Goal: Information Seeking & Learning: Learn about a topic

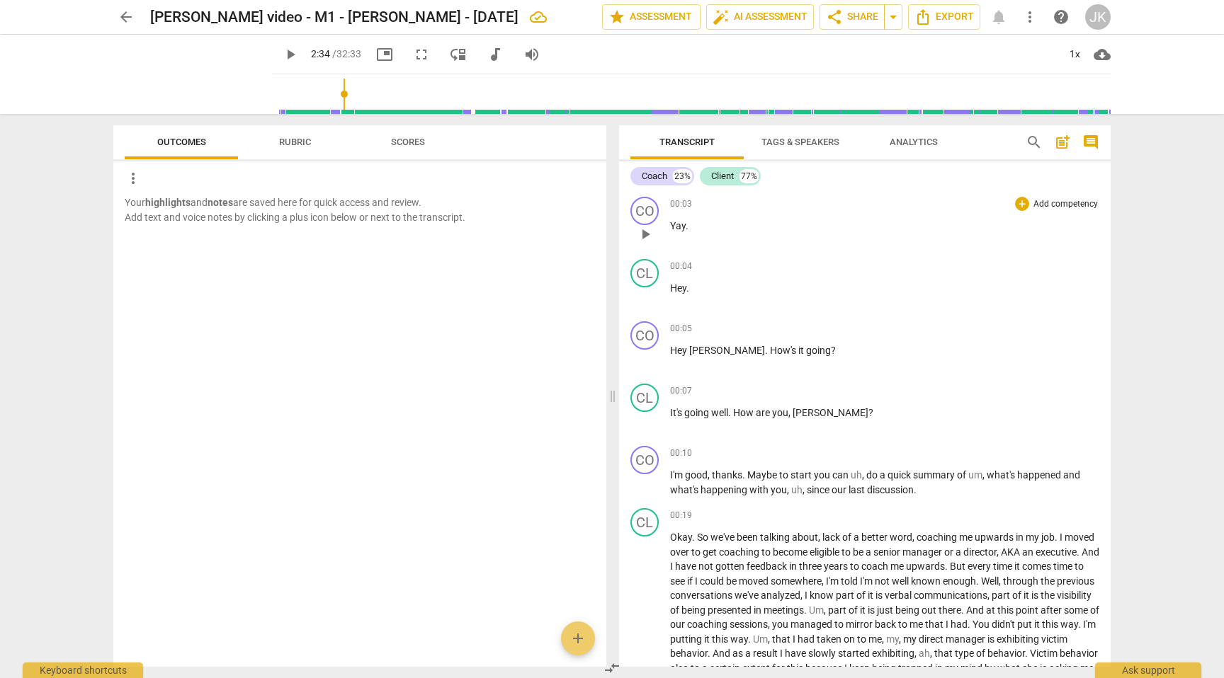
click at [691, 227] on p "Yay ." at bounding box center [884, 226] width 429 height 15
click at [701, 206] on div "00:03 + Add competency keyboard_arrow_right" at bounding box center [884, 204] width 429 height 14
click at [649, 236] on span "play_arrow" at bounding box center [645, 234] width 17 height 17
click at [682, 220] on span "Yay" at bounding box center [678, 225] width 16 height 11
click at [698, 230] on p "Yay ." at bounding box center [884, 226] width 429 height 15
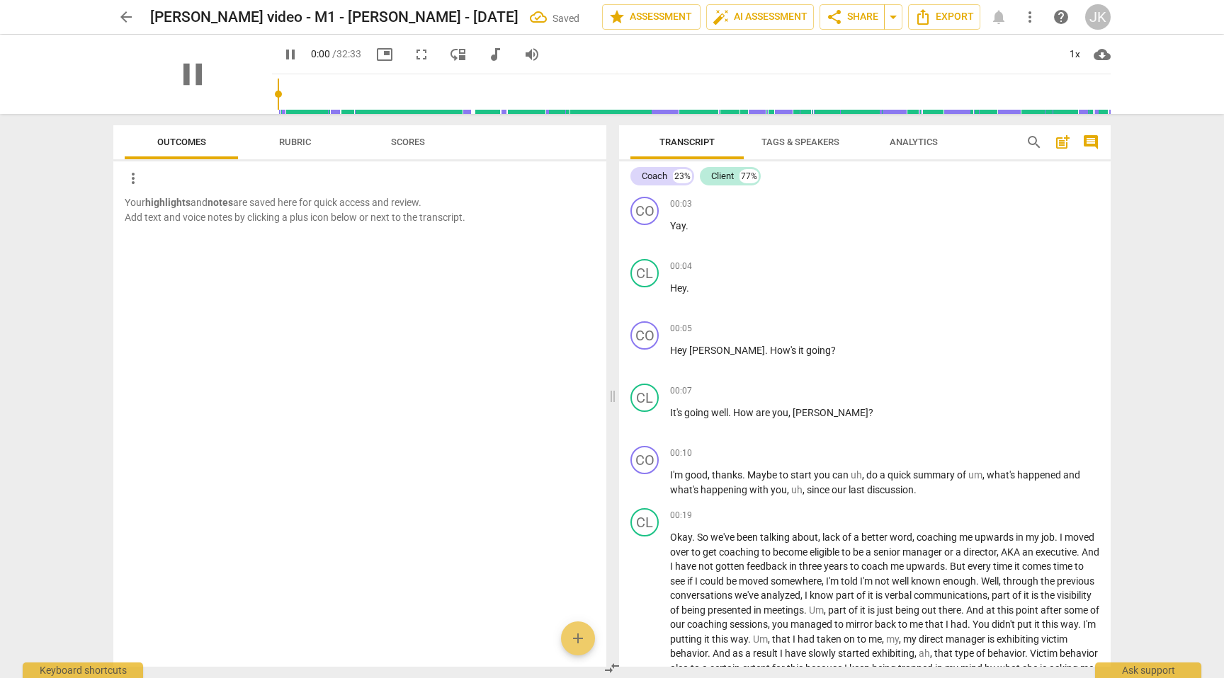
drag, startPoint x: 278, startPoint y: 95, endPoint x: 251, endPoint y: 97, distance: 27.0
click at [278, 97] on input "range" at bounding box center [694, 94] width 833 height 45
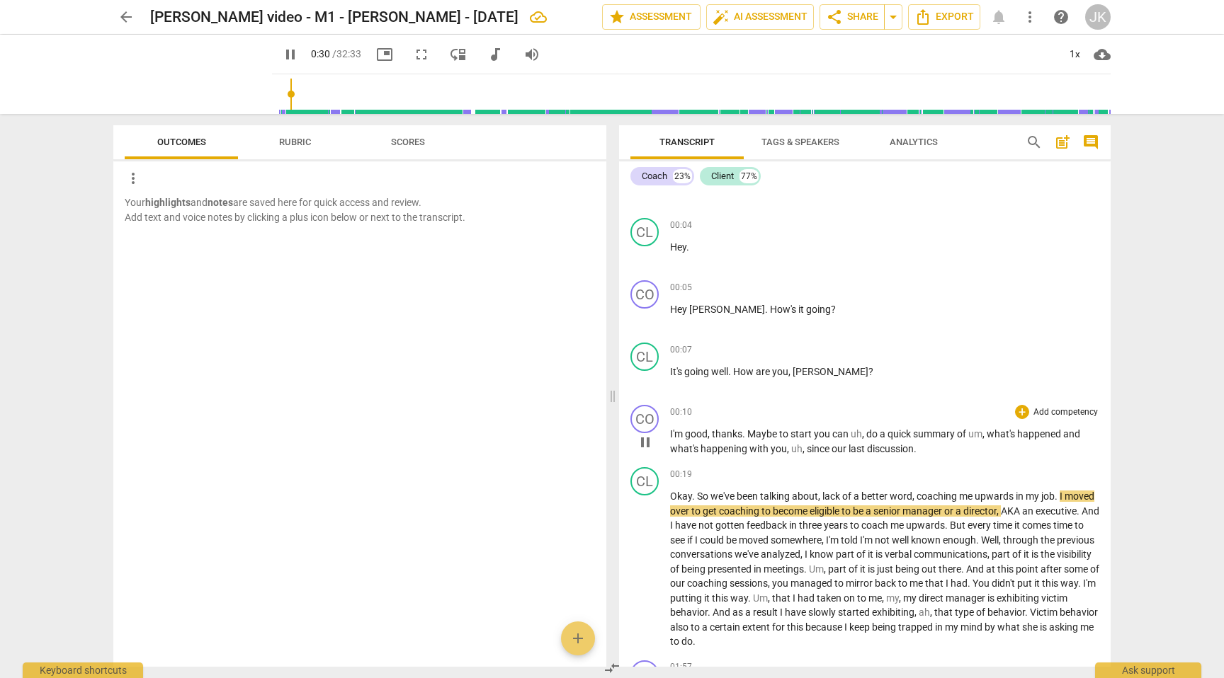
scroll to position [40, 0]
click at [639, 571] on span "pause" at bounding box center [645, 570] width 17 height 17
type input "33"
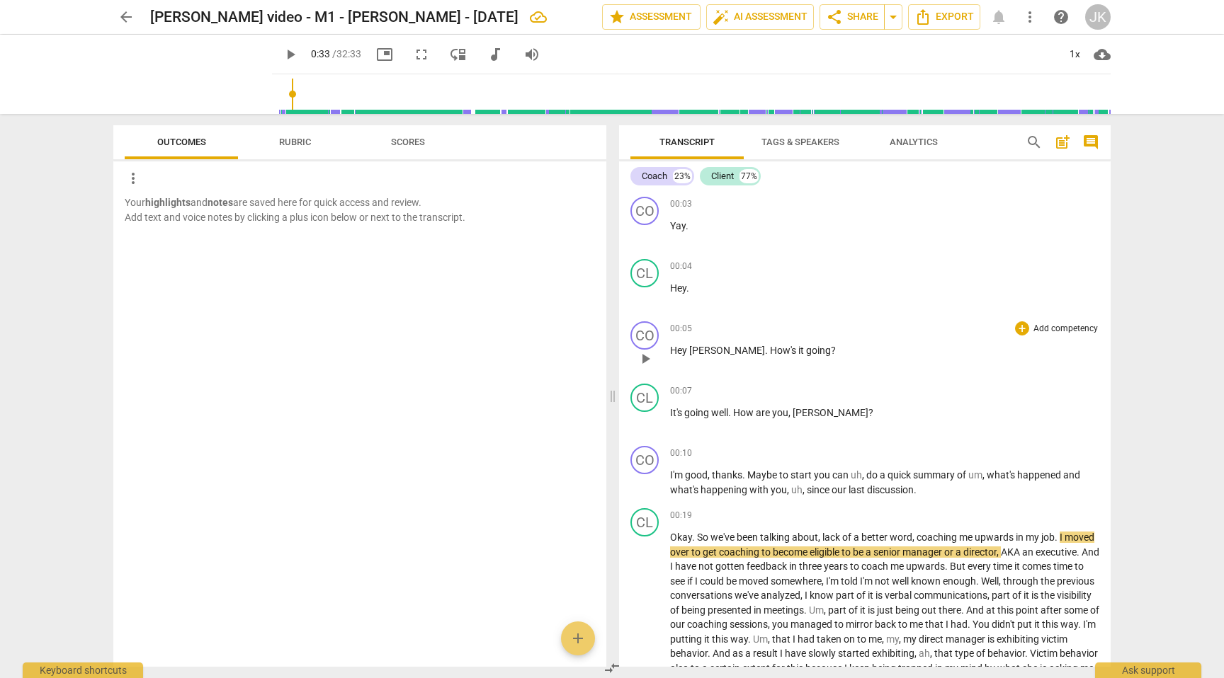
scroll to position [5, 0]
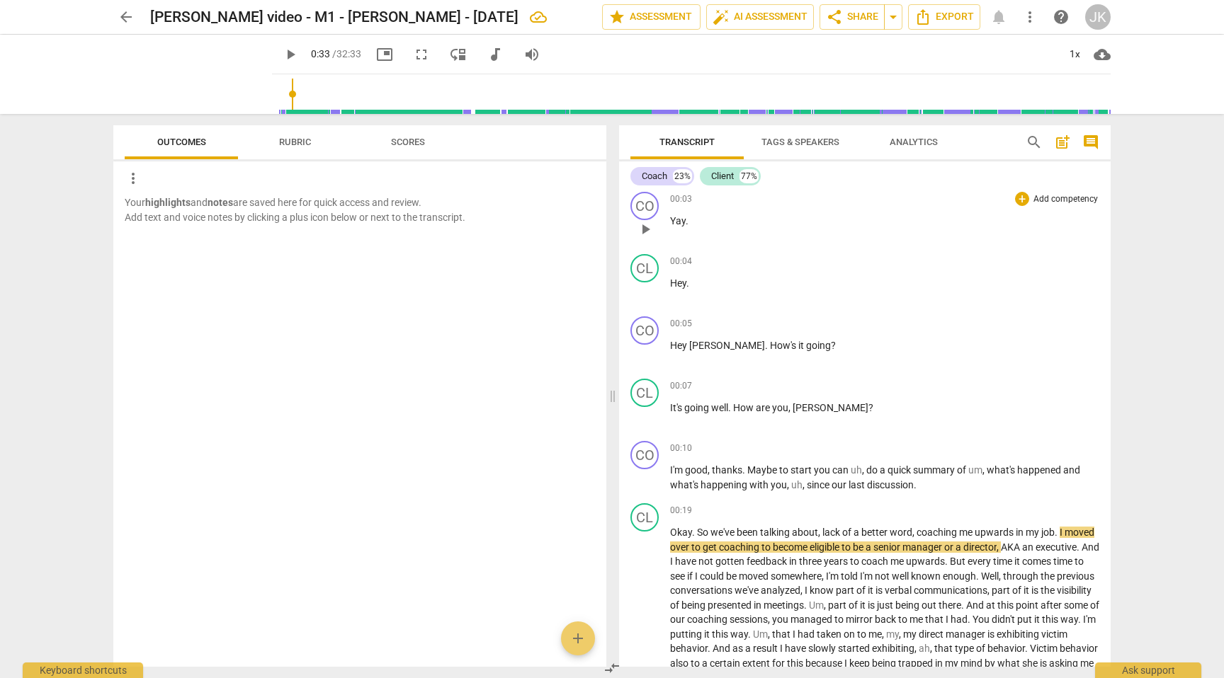
click at [686, 222] on span "." at bounding box center [687, 220] width 3 height 11
click at [686, 284] on span "Hey" at bounding box center [678, 283] width 16 height 11
click at [851, 470] on span "uh" at bounding box center [856, 470] width 11 height 11
click at [972, 474] on span "what's" at bounding box center [982, 470] width 30 height 11
click at [774, 487] on span "," at bounding box center [774, 484] width 4 height 11
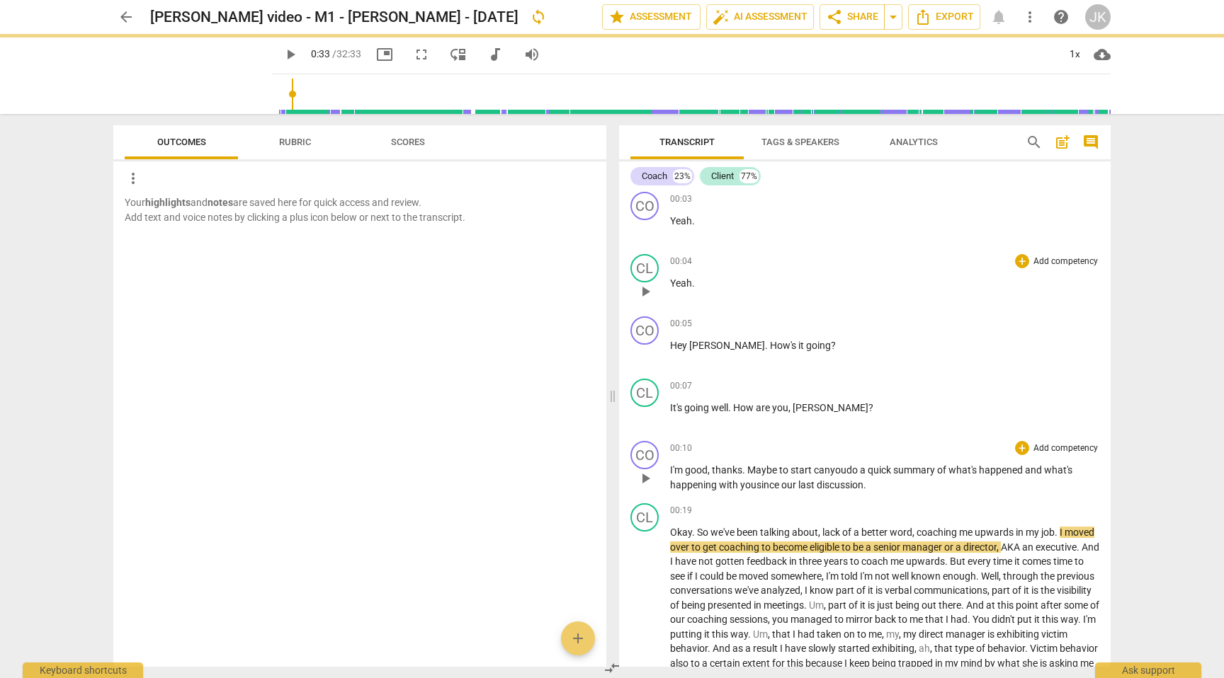
click at [871, 488] on p "I'm good , thanks . Maybe to start can you do a quick summary of what's happene…" at bounding box center [884, 477] width 429 height 29
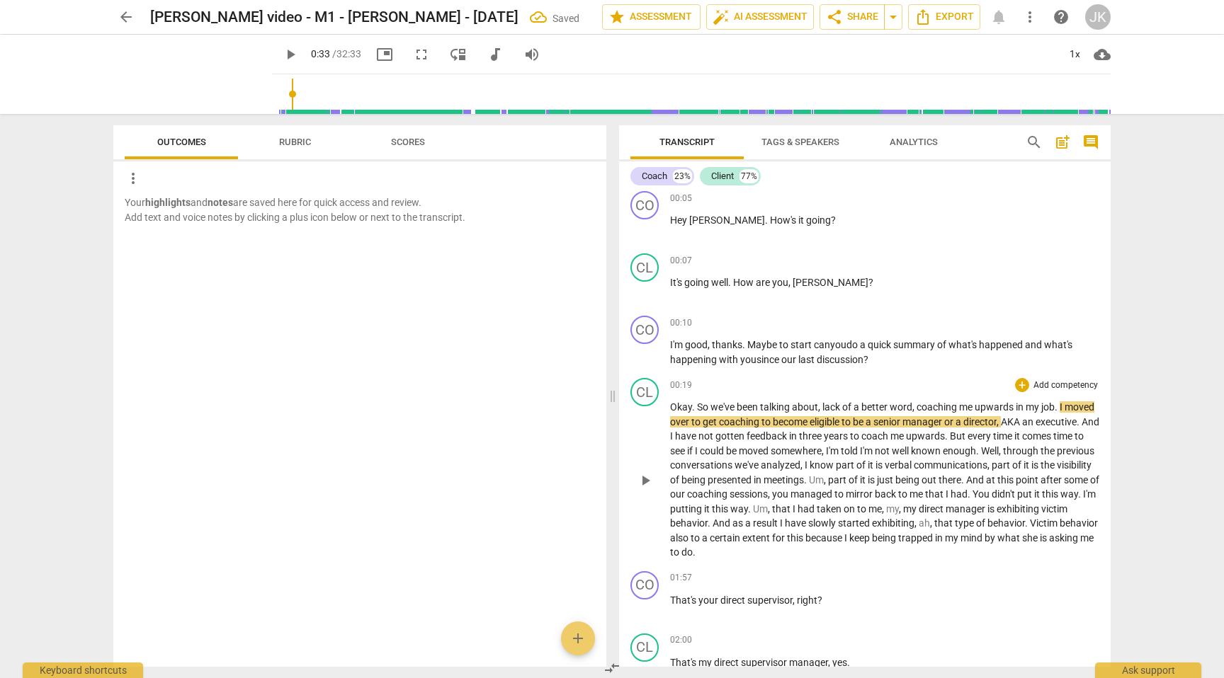
scroll to position [135, 0]
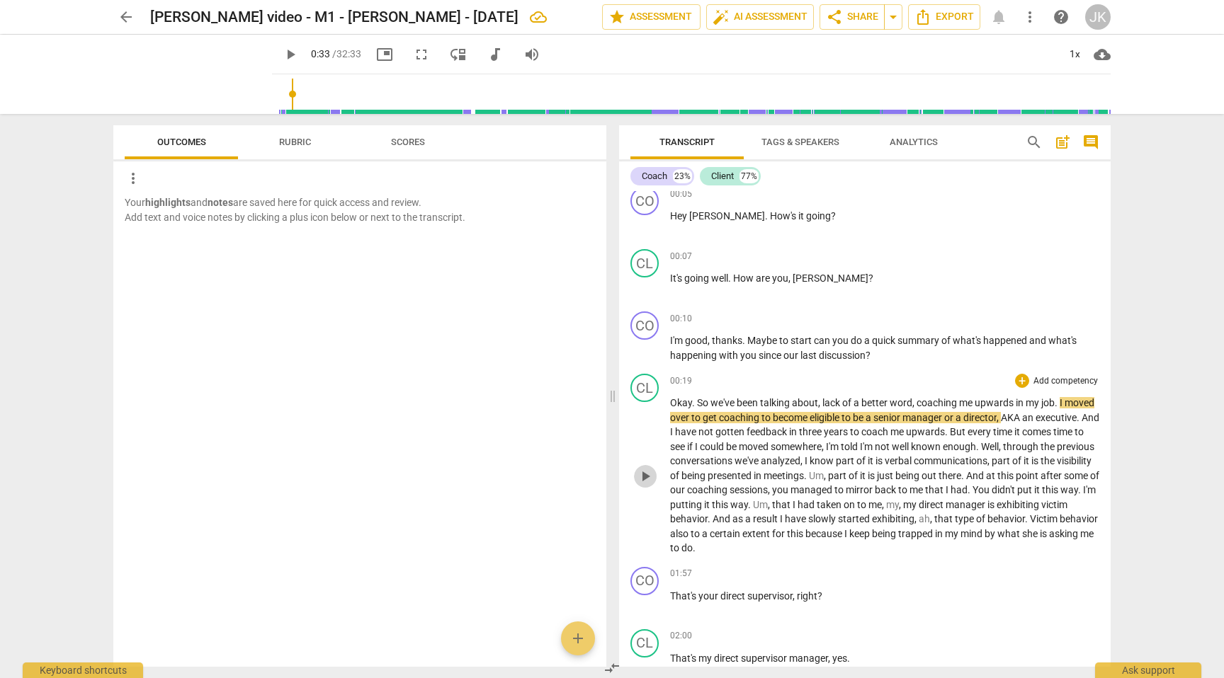
click at [644, 474] on span "play_arrow" at bounding box center [645, 476] width 17 height 17
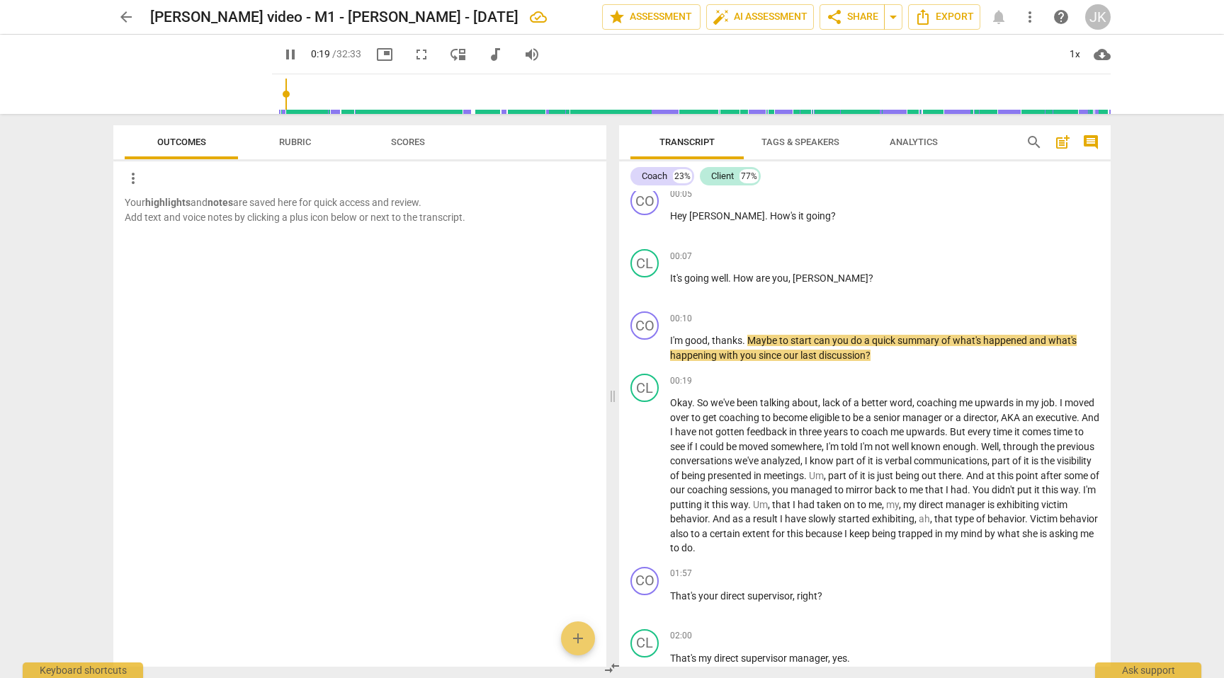
click at [278, 92] on input "range" at bounding box center [694, 94] width 833 height 45
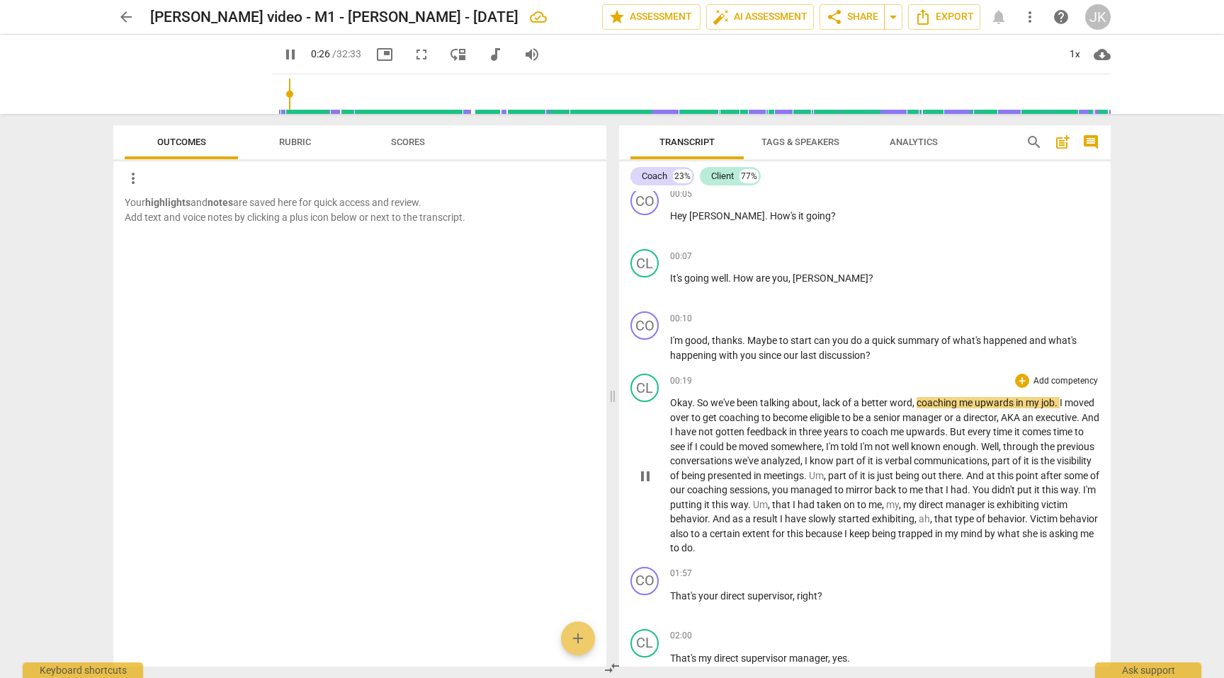
click at [823, 404] on span "lack" at bounding box center [832, 402] width 20 height 11
type input "28"
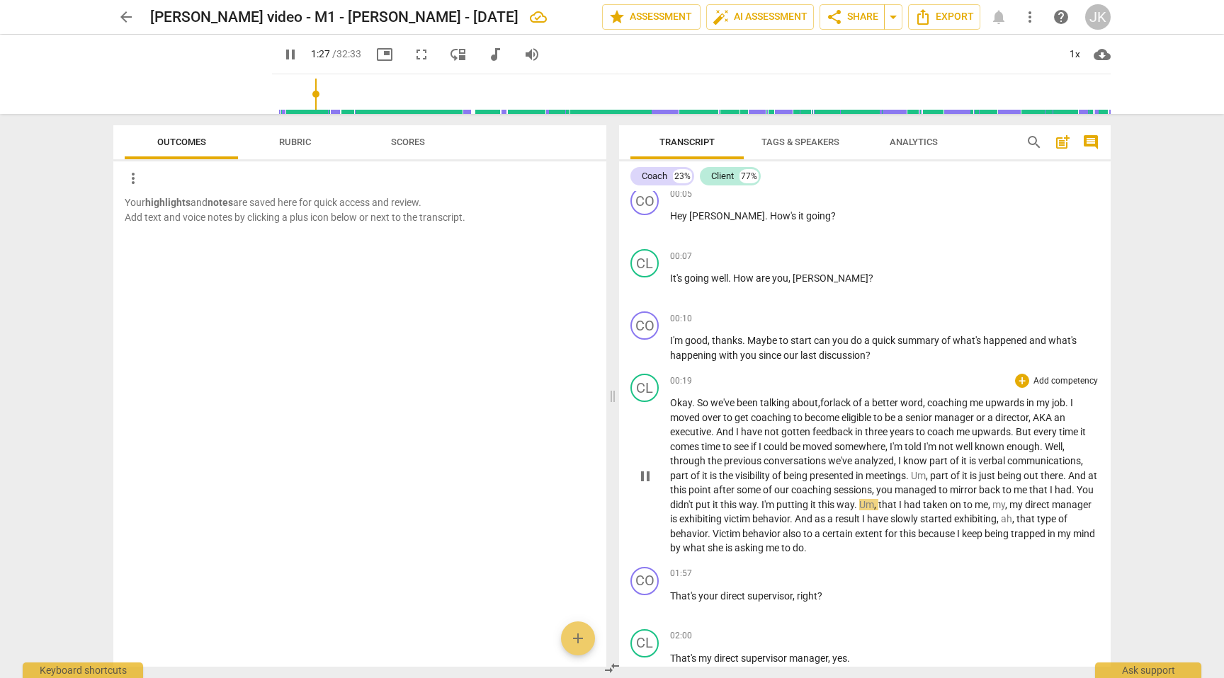
click at [648, 475] on span "pause" at bounding box center [645, 476] width 17 height 17
type input "88"
click at [1076, 491] on span "." at bounding box center [1073, 489] width 5 height 11
click at [1082, 496] on span "You" at bounding box center [1090, 489] width 17 height 11
click at [644, 474] on span "play_arrow" at bounding box center [645, 476] width 17 height 17
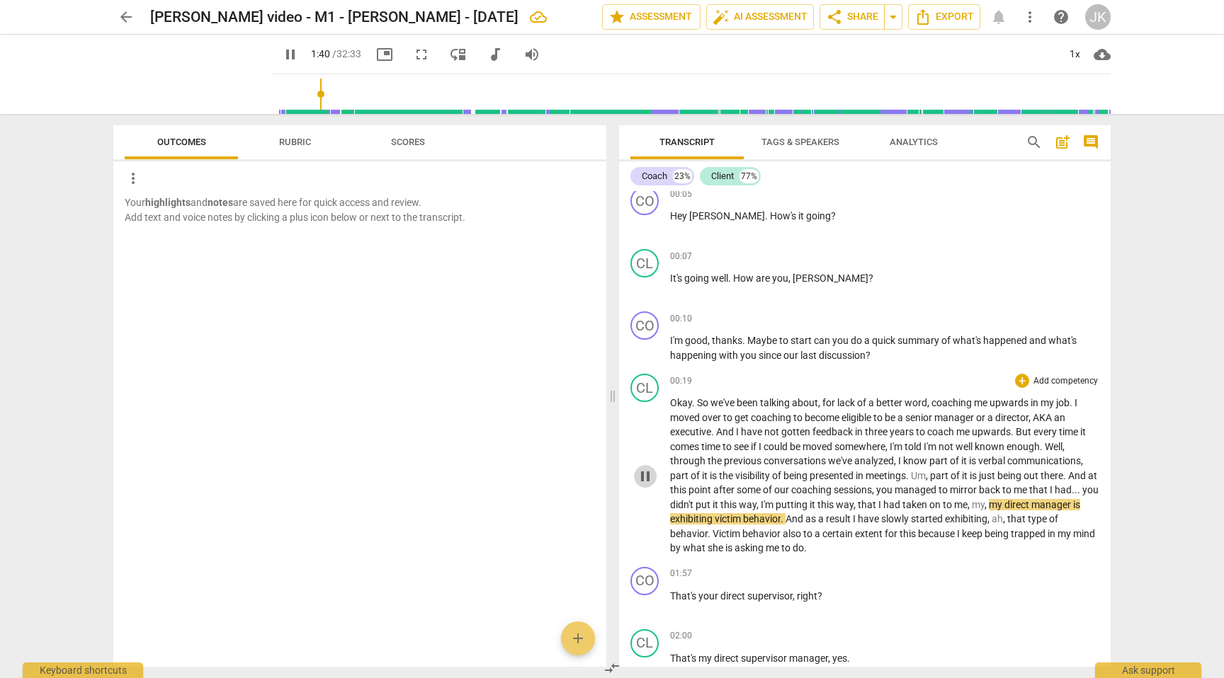
click at [645, 474] on span "pause" at bounding box center [645, 476] width 17 height 17
type input "100"
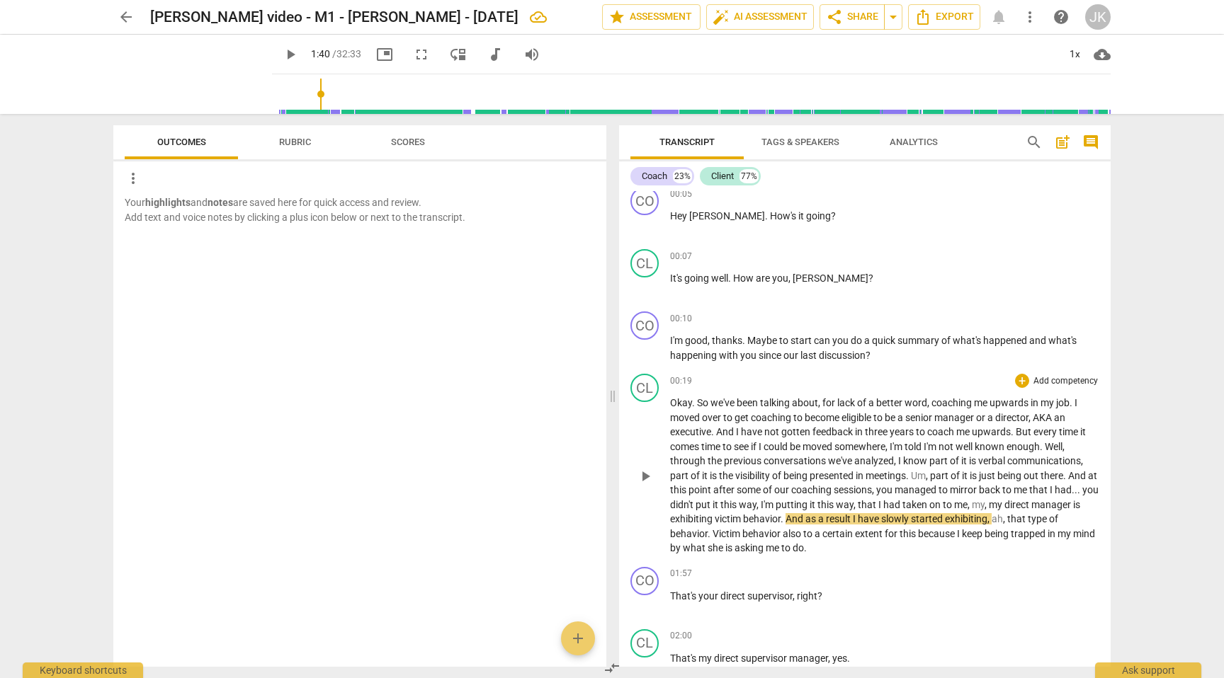
click at [972, 507] on span "," at bounding box center [969, 504] width 4 height 11
click at [871, 556] on div "CL play_arrow pause 00:19 + Add competency keyboard_arrow_right Okay . So we've…" at bounding box center [864, 464] width 491 height 193
click at [645, 477] on span "play_arrow" at bounding box center [645, 476] width 17 height 17
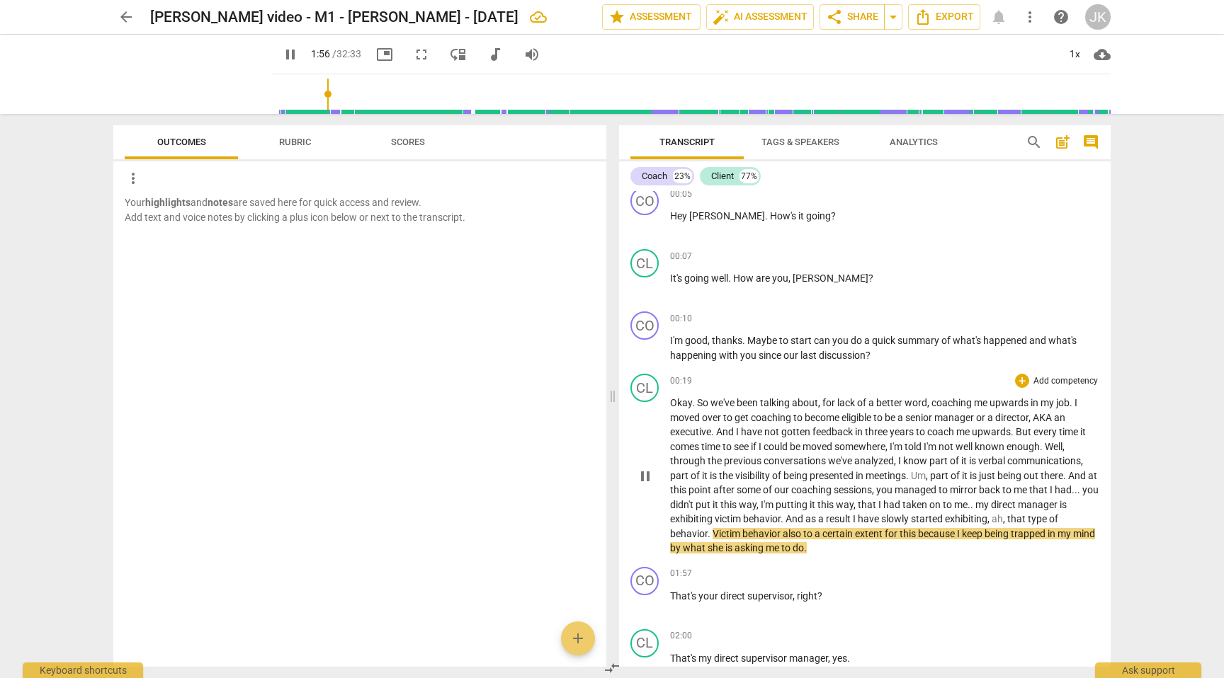
click at [647, 475] on span "pause" at bounding box center [645, 476] width 17 height 17
click at [647, 475] on span "play_arrow" at bounding box center [645, 476] width 17 height 17
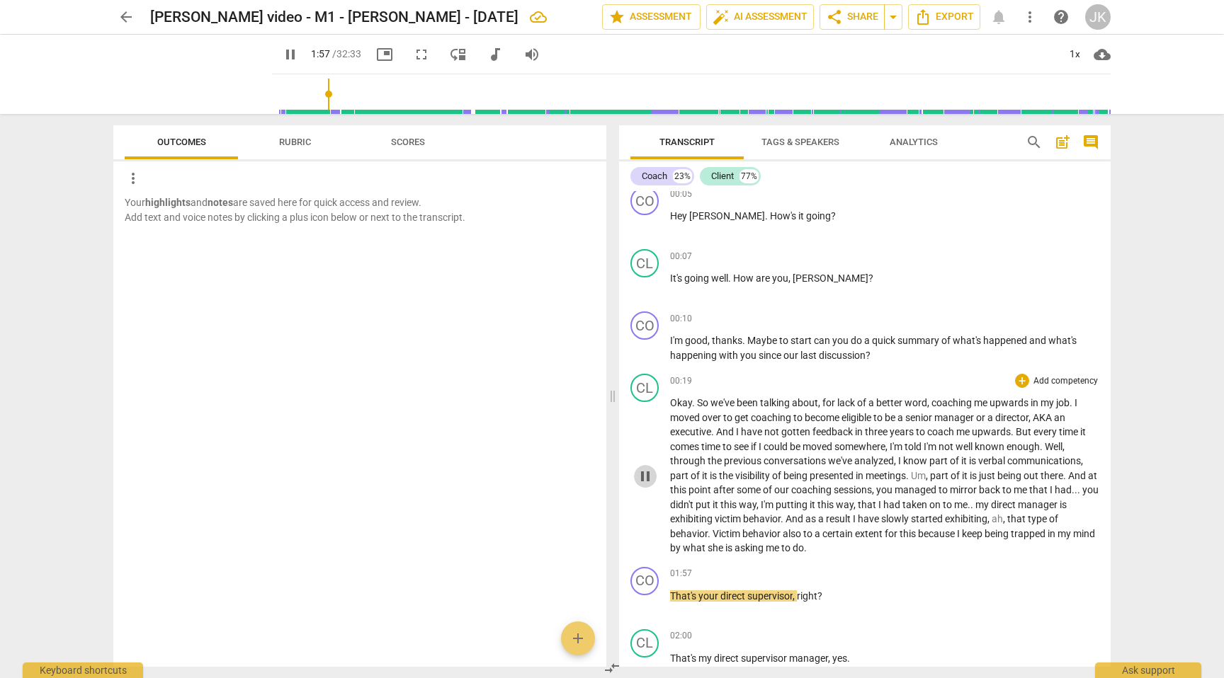
click at [647, 475] on span "pause" at bounding box center [645, 476] width 17 height 17
type input "118"
click at [1007, 520] on span "," at bounding box center [1005, 518] width 4 height 11
click at [1081, 520] on span "behavior" at bounding box center [1064, 518] width 38 height 11
click at [1091, 521] on span "." at bounding box center [1089, 518] width 3 height 11
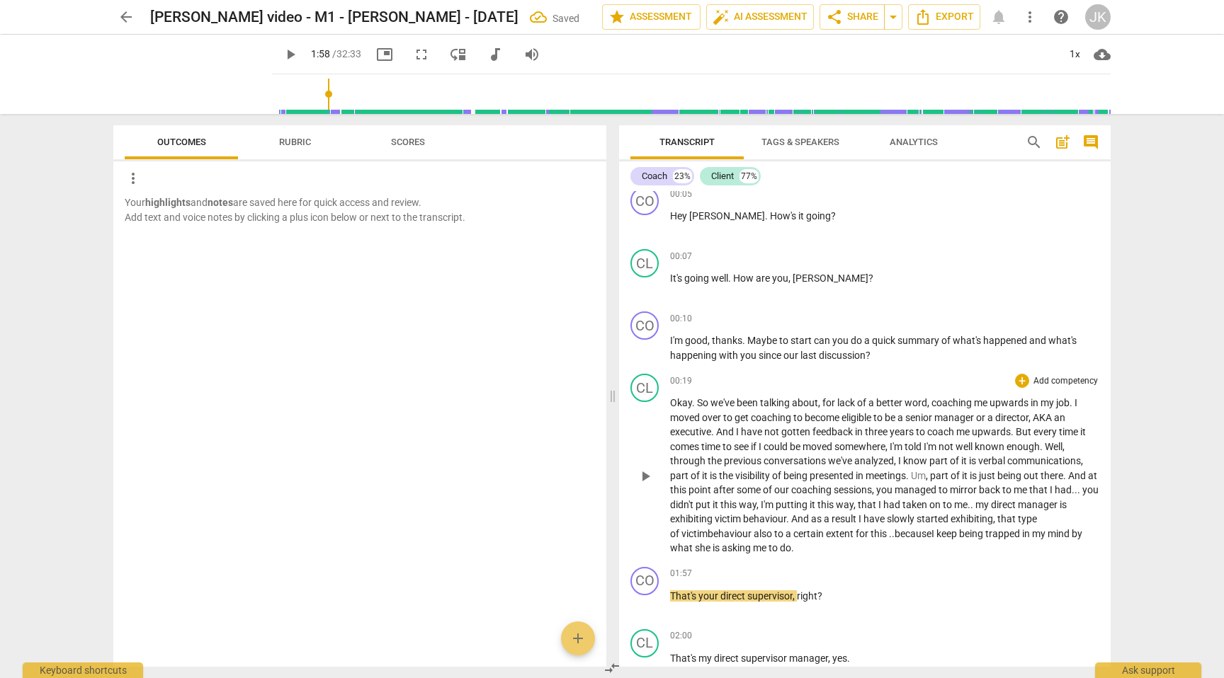
click at [793, 537] on span "certain" at bounding box center [809, 533] width 33 height 11
click at [733, 525] on p "Okay . So we've been talking about , for lack of a better word , coaching me up…" at bounding box center [884, 476] width 429 height 160
click at [647, 477] on span "play_arrow" at bounding box center [645, 476] width 17 height 17
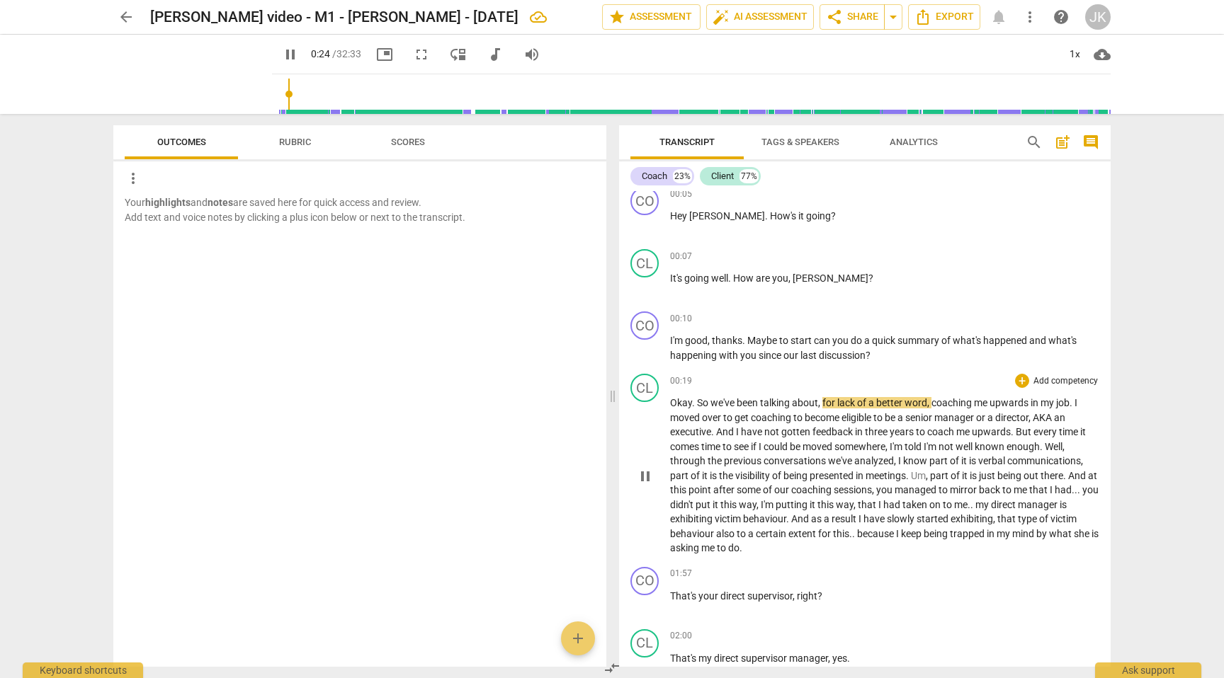
click at [817, 501] on span "it" at bounding box center [813, 504] width 8 height 11
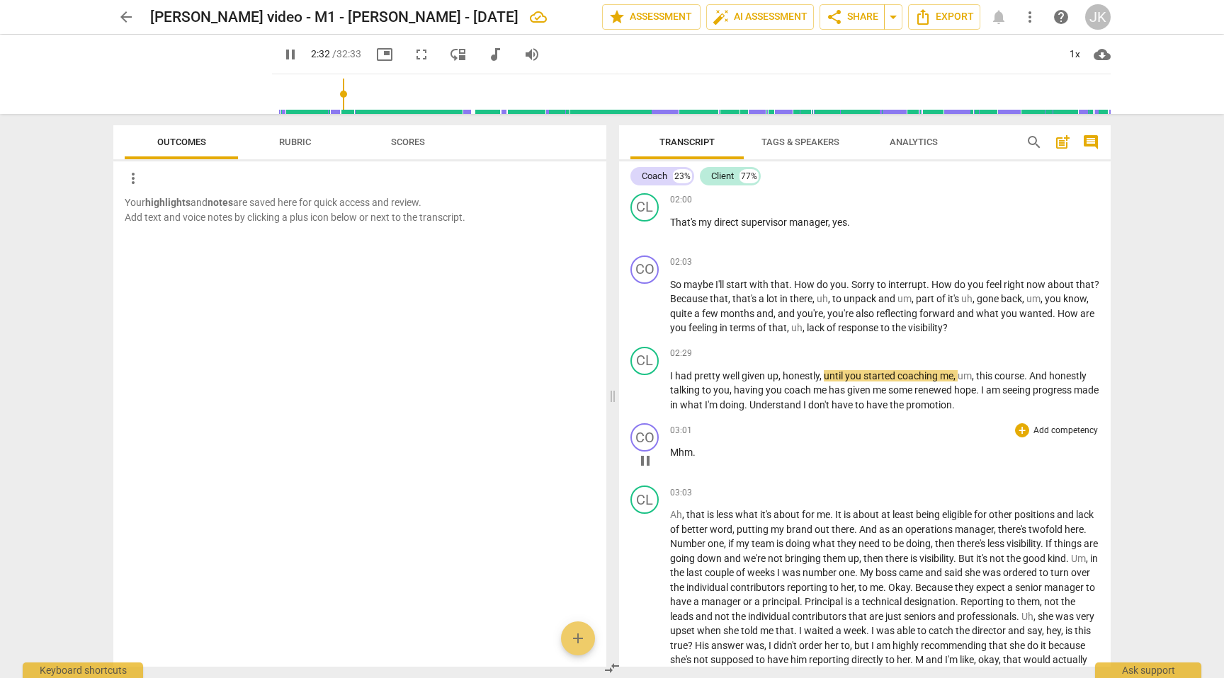
scroll to position [569, 0]
click at [648, 306] on span "pause" at bounding box center [645, 309] width 17 height 17
type input "155"
click at [758, 301] on span "that's" at bounding box center [745, 300] width 26 height 11
click at [649, 308] on span "play_arrow" at bounding box center [645, 309] width 17 height 17
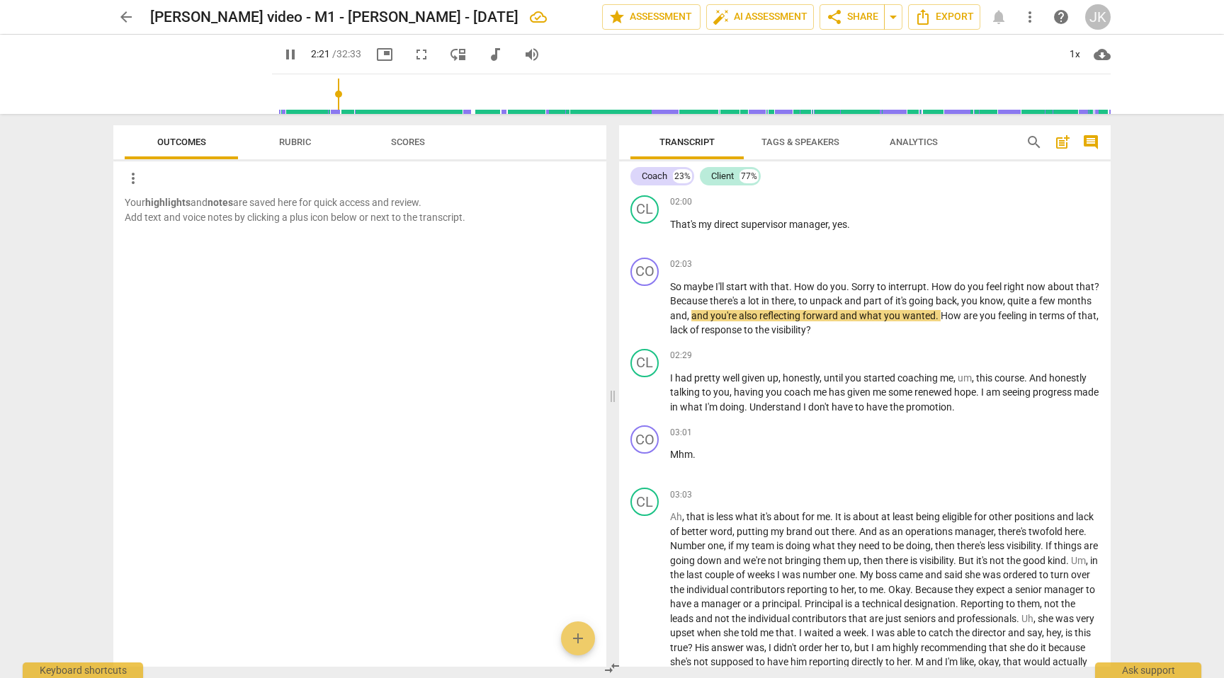
click at [935, 302] on span "going" at bounding box center [922, 300] width 27 height 11
type input "142"
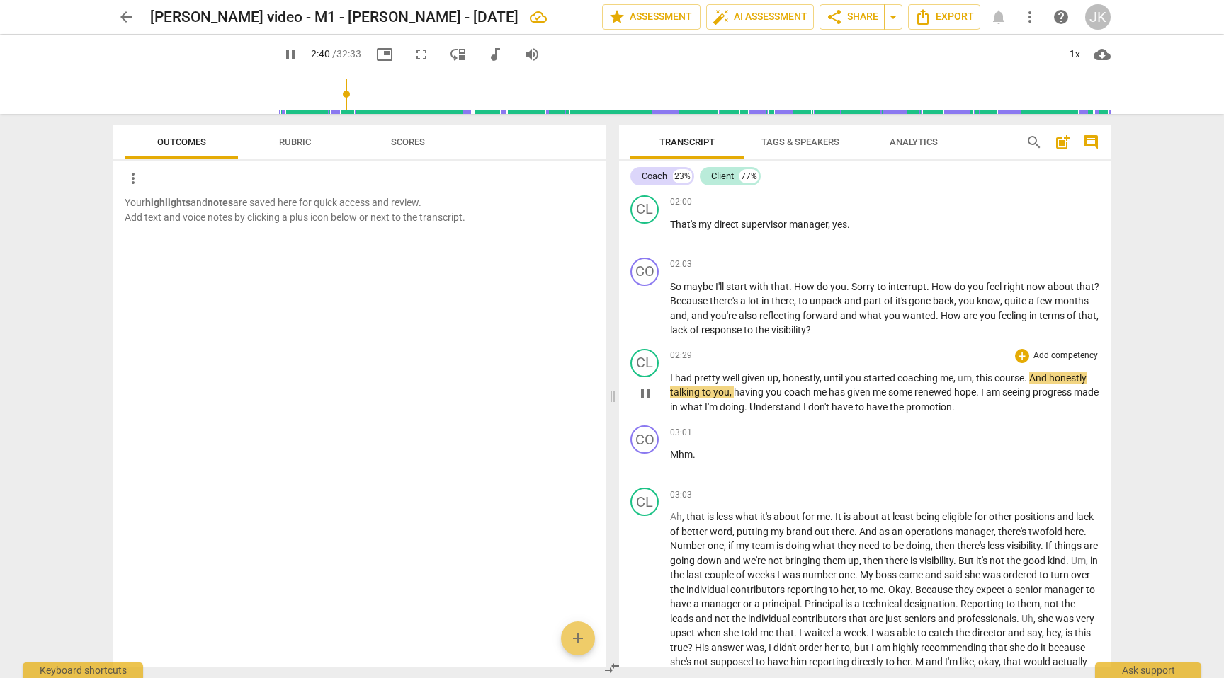
click at [981, 379] on span "this" at bounding box center [985, 377] width 18 height 11
type input "161"
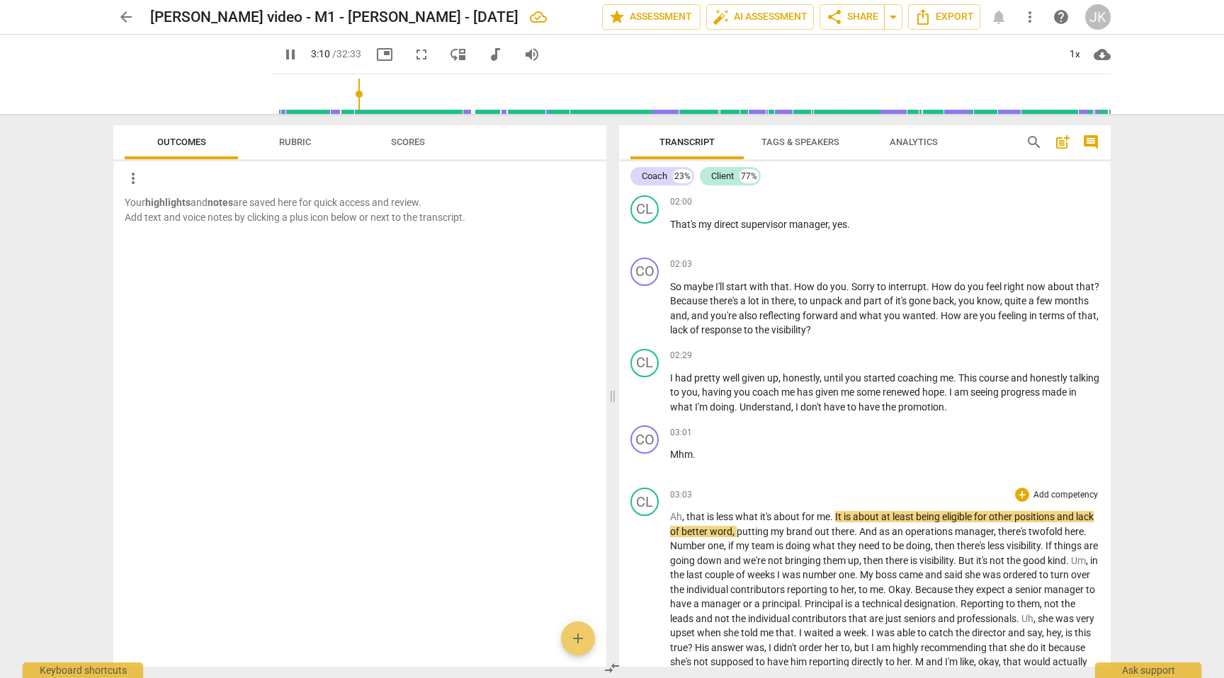
click at [689, 517] on span "that" at bounding box center [696, 516] width 21 height 11
type input "191"
click at [1090, 567] on span "in" at bounding box center [1094, 560] width 8 height 11
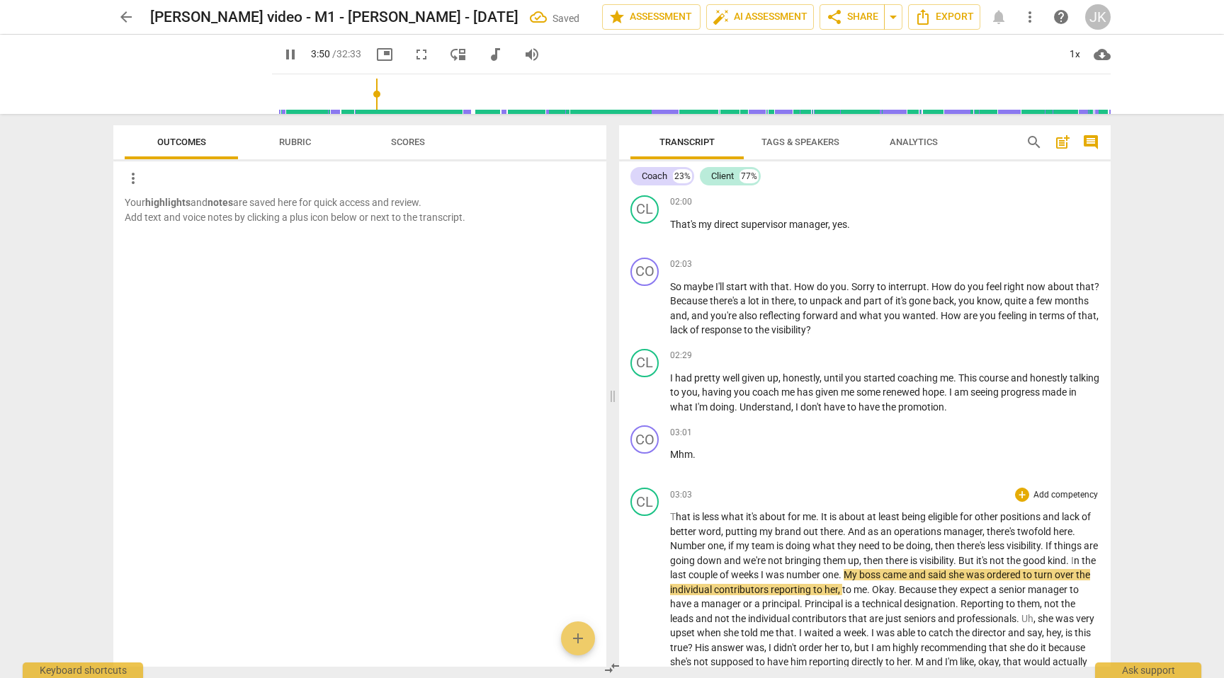
click at [786, 578] on span "was" at bounding box center [776, 574] width 21 height 11
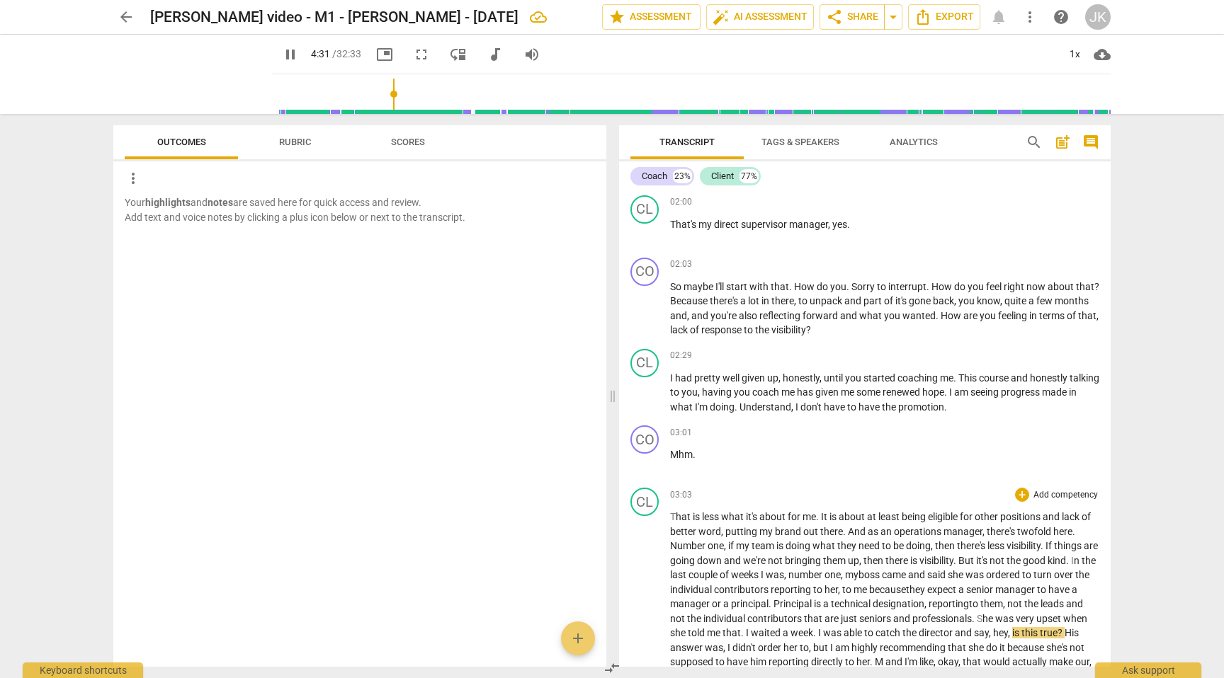
scroll to position [817, 0]
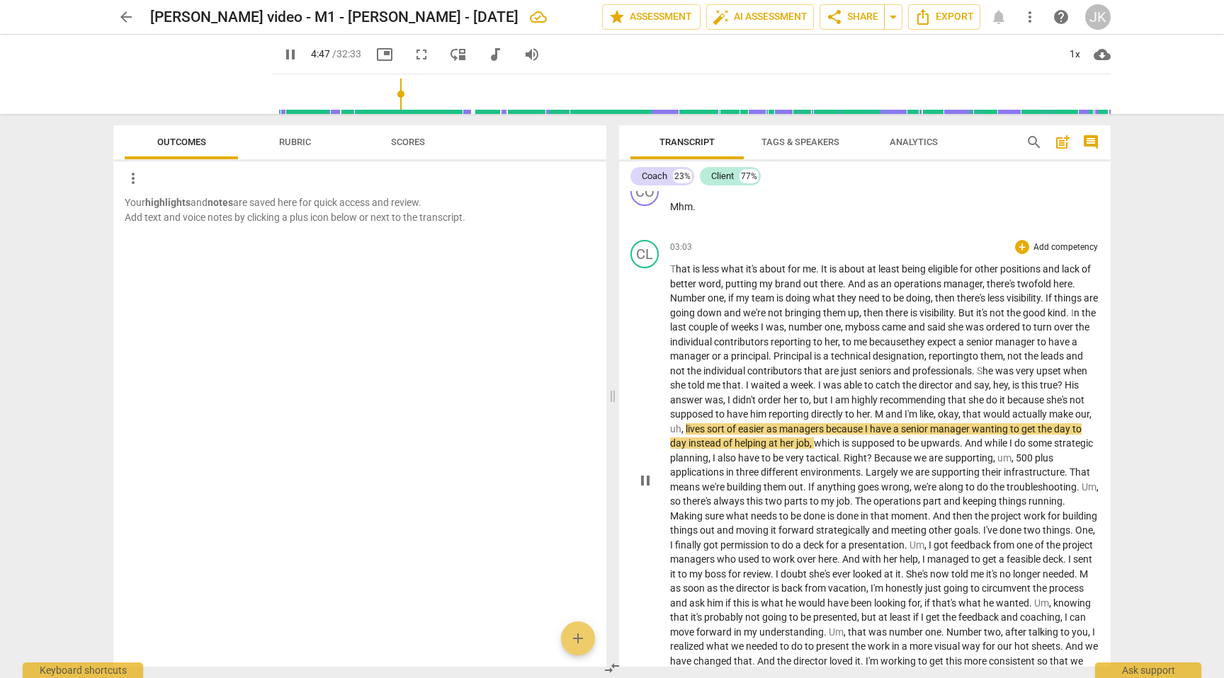
click at [904, 417] on span "and" at bounding box center [894, 414] width 19 height 11
click at [647, 489] on span "pause" at bounding box center [645, 480] width 17 height 17
type input "290"
click at [904, 415] on span "and" at bounding box center [894, 414] width 19 height 11
click at [805, 356] on span "Principal" at bounding box center [793, 356] width 40 height 11
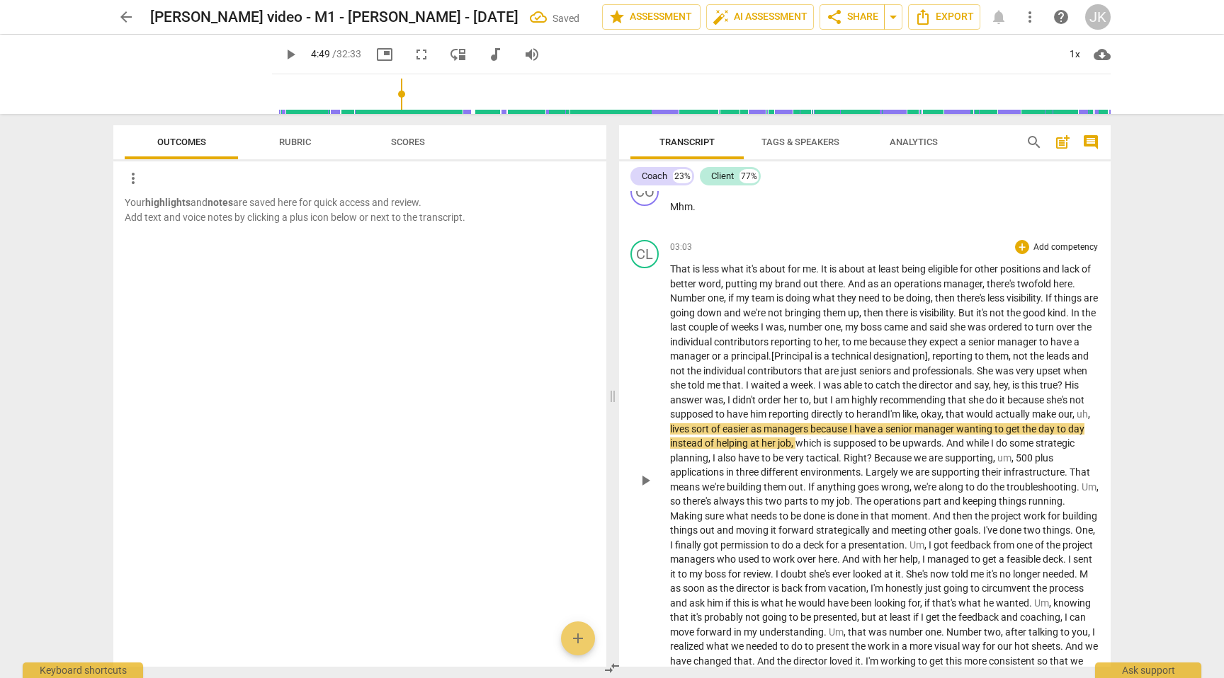
click at [774, 357] on span ". [" at bounding box center [771, 356] width 6 height 11
click at [751, 426] on span "easier" at bounding box center [736, 428] width 28 height 11
click at [642, 487] on span "play_arrow" at bounding box center [645, 480] width 17 height 17
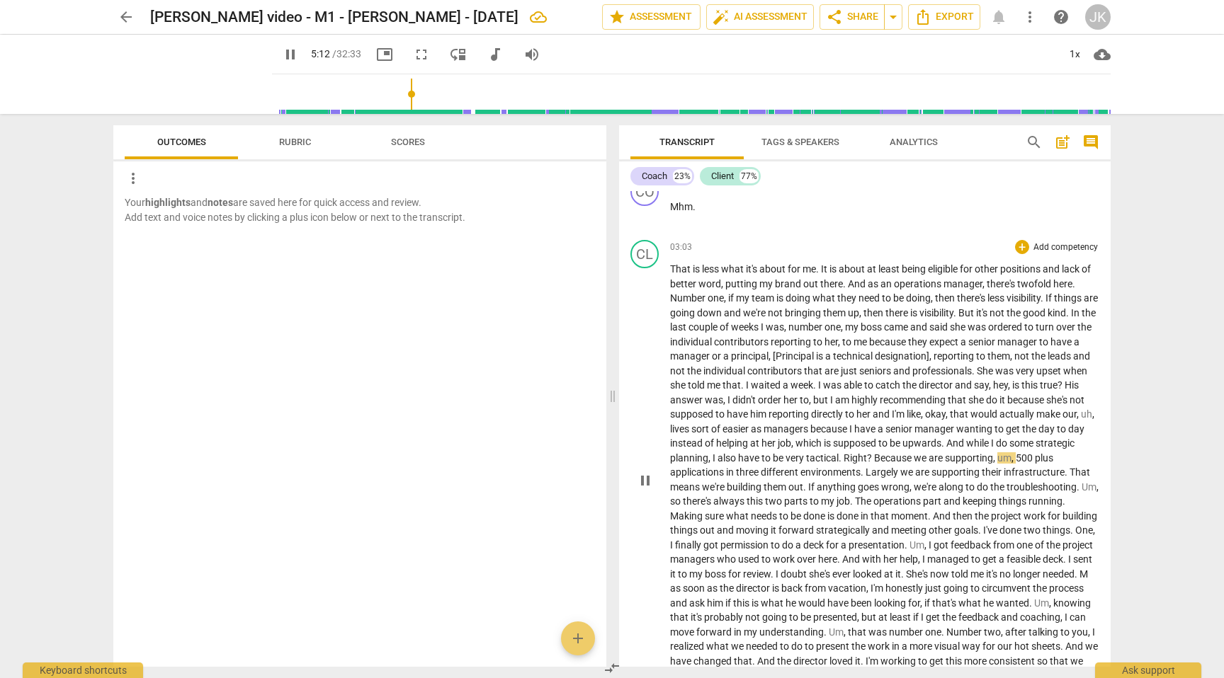
click at [1084, 456] on p "That is less what it's about for me . It is about at least being eligible for o…" at bounding box center [884, 480] width 429 height 436
type input "314"
click at [1044, 493] on span "so" at bounding box center [1050, 487] width 13 height 11
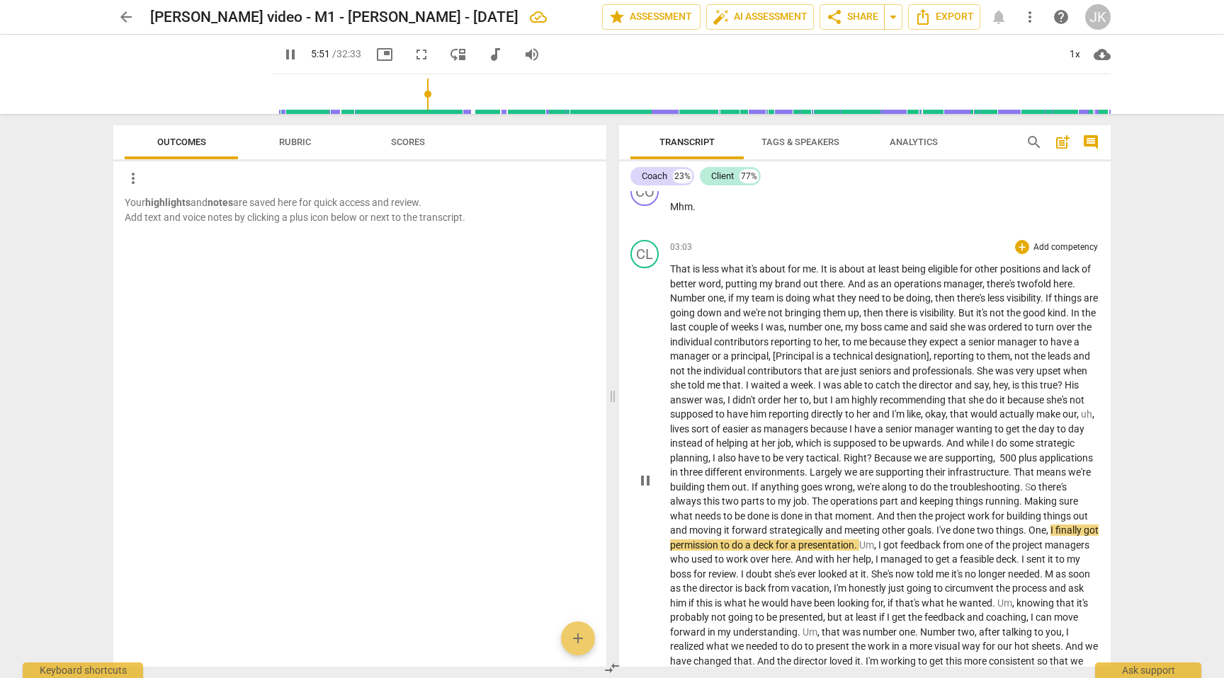
click at [642, 489] on span "pause" at bounding box center [645, 480] width 17 height 17
type input "352"
click at [812, 504] on span "." at bounding box center [809, 501] width 5 height 11
click at [1022, 507] on span "Making" at bounding box center [1039, 501] width 35 height 11
click at [823, 501] on span "job - th" at bounding box center [808, 501] width 30 height 11
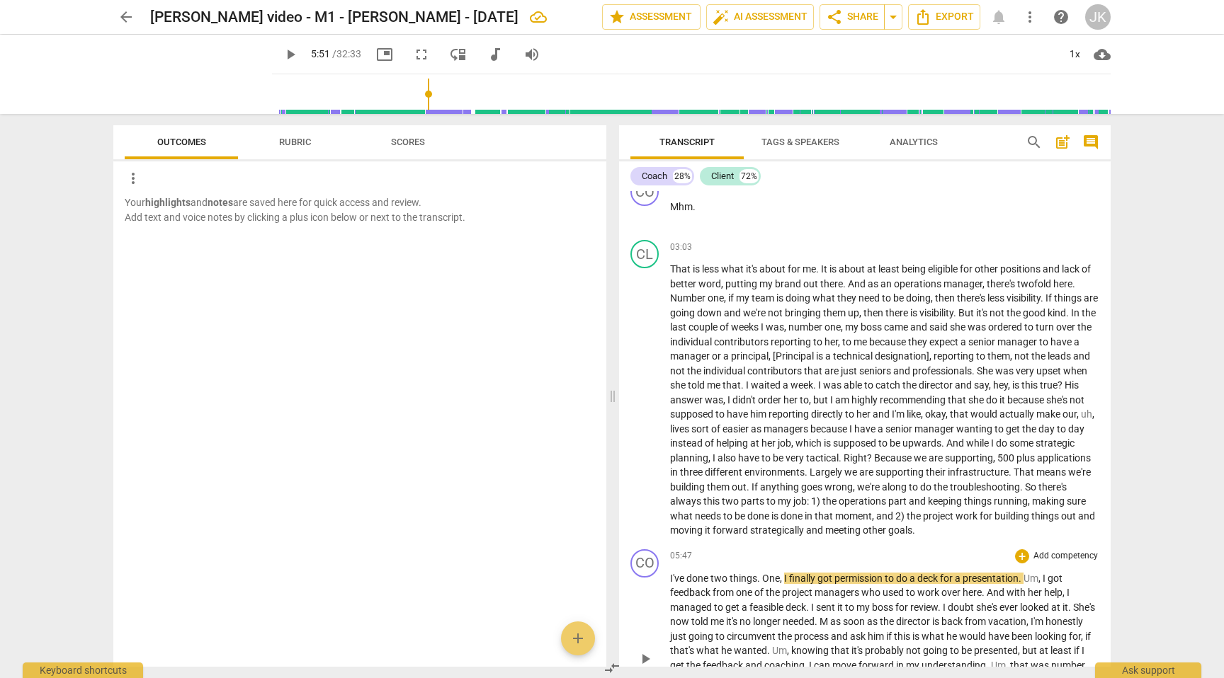
click at [670, 577] on span "I've" at bounding box center [678, 578] width 16 height 11
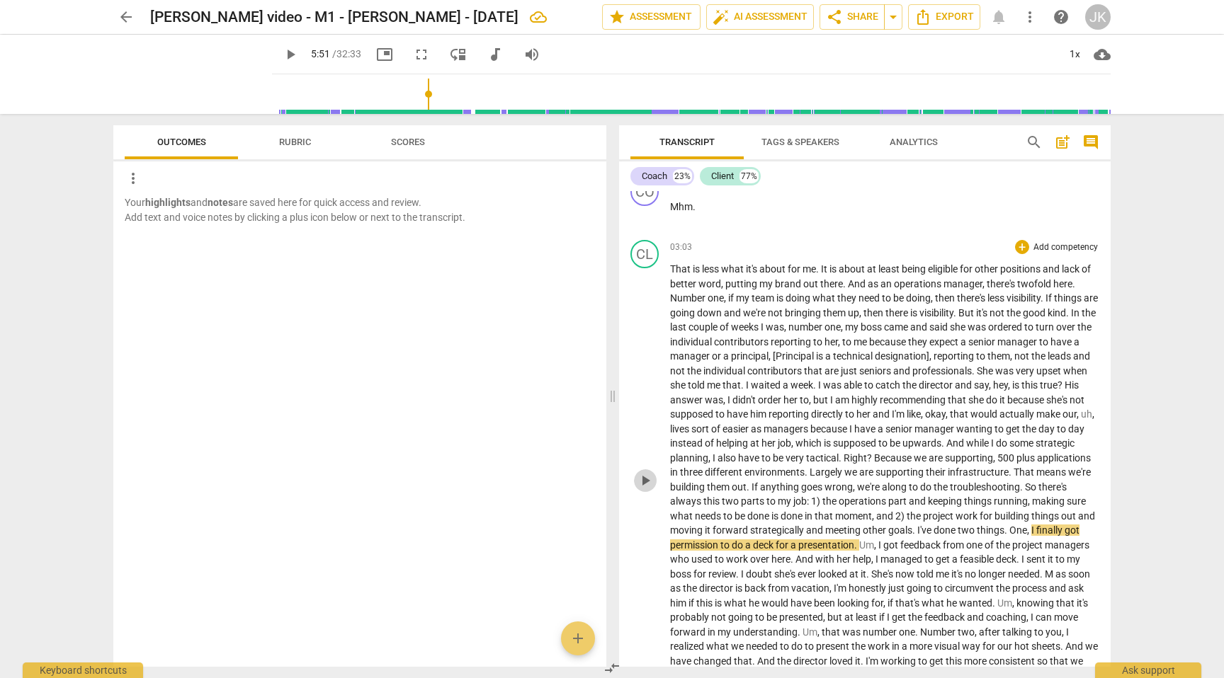
click at [643, 489] on span "play_arrow" at bounding box center [645, 480] width 17 height 17
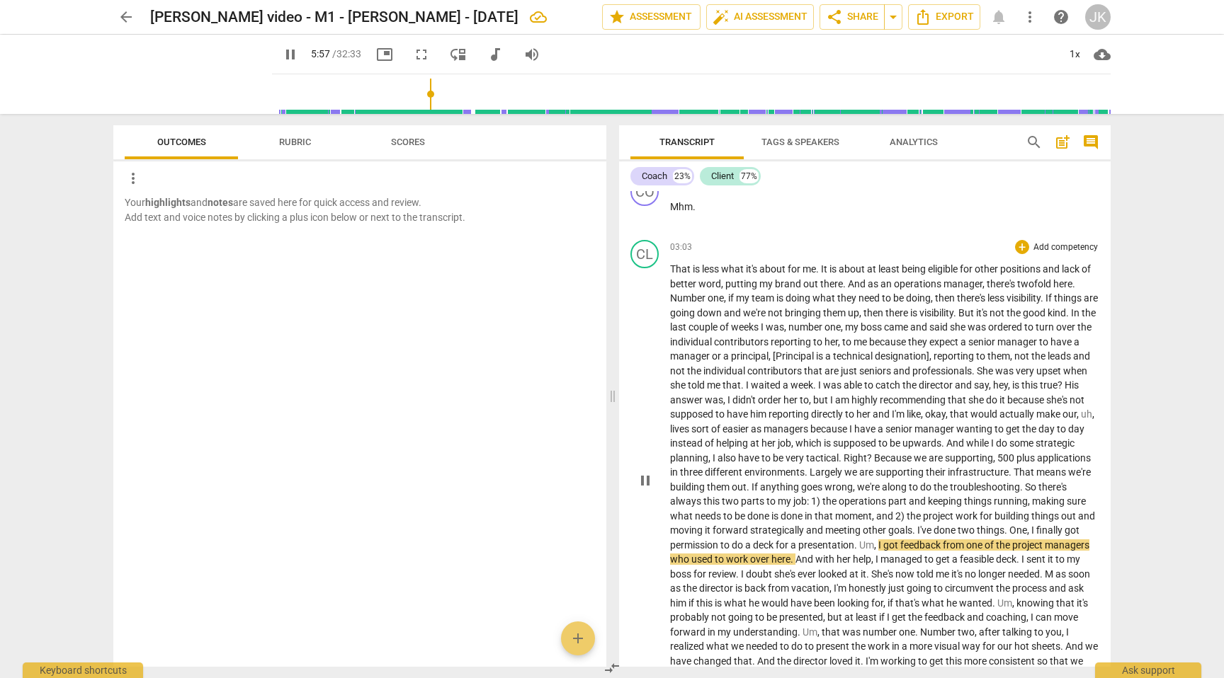
click at [883, 547] on span "I" at bounding box center [880, 545] width 5 height 11
type input "360"
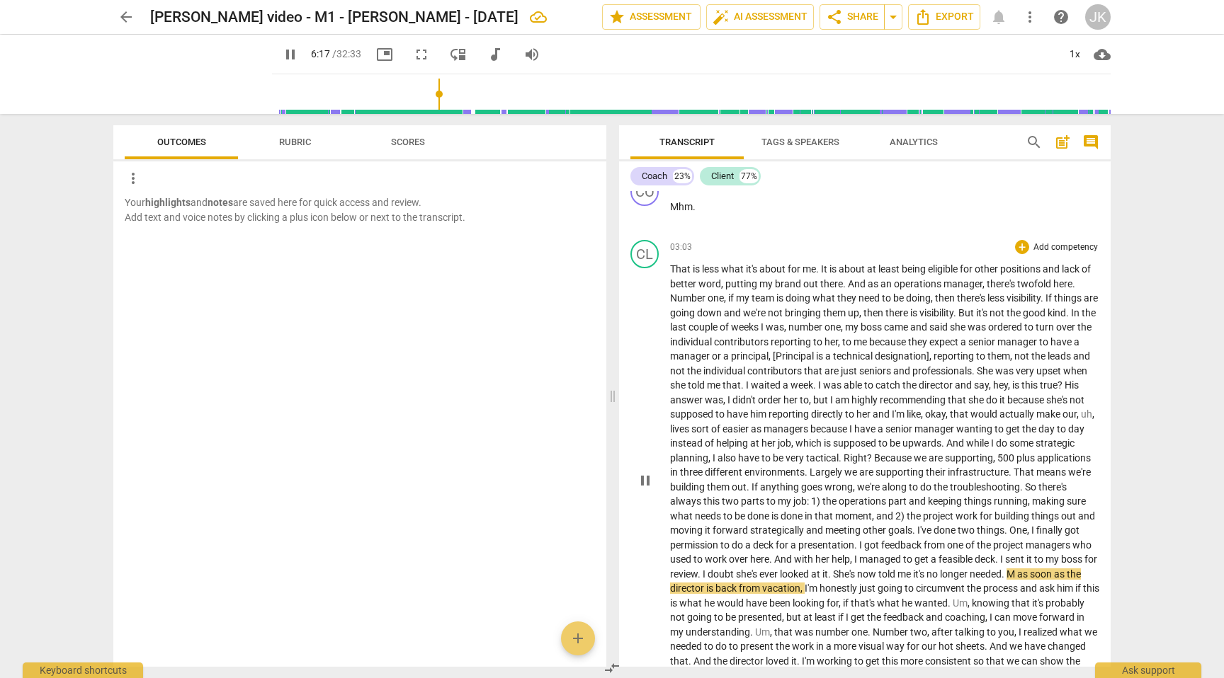
click at [1017, 580] on span "as" at bounding box center [1023, 574] width 13 height 11
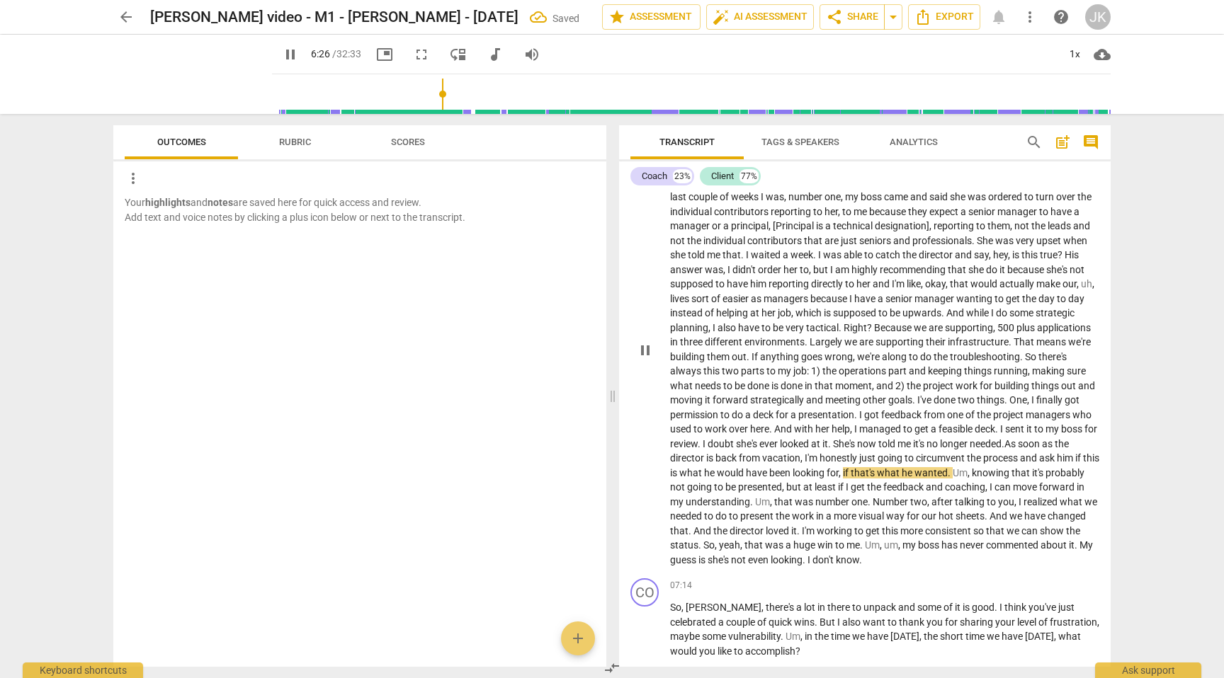
scroll to position [960, 0]
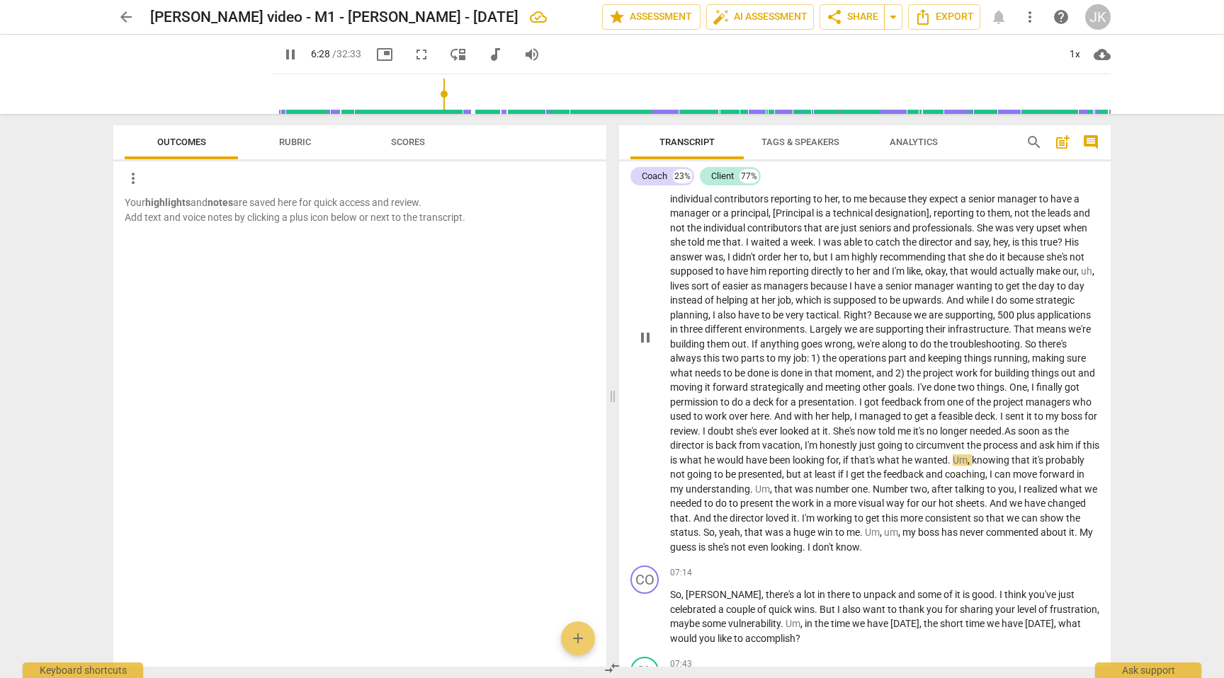
click at [972, 466] on span "knowing" at bounding box center [992, 460] width 40 height 11
click at [779, 489] on span "that" at bounding box center [768, 489] width 21 height 11
click at [853, 538] on span "my" at bounding box center [861, 532] width 16 height 11
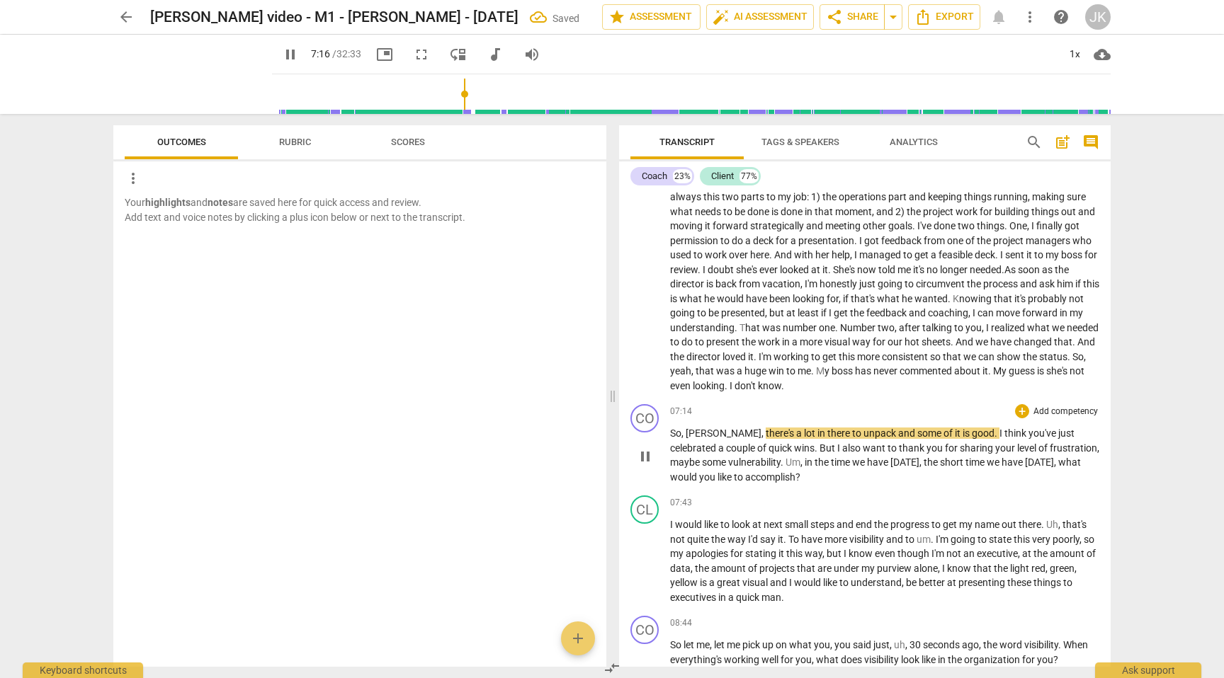
scroll to position [1125, 0]
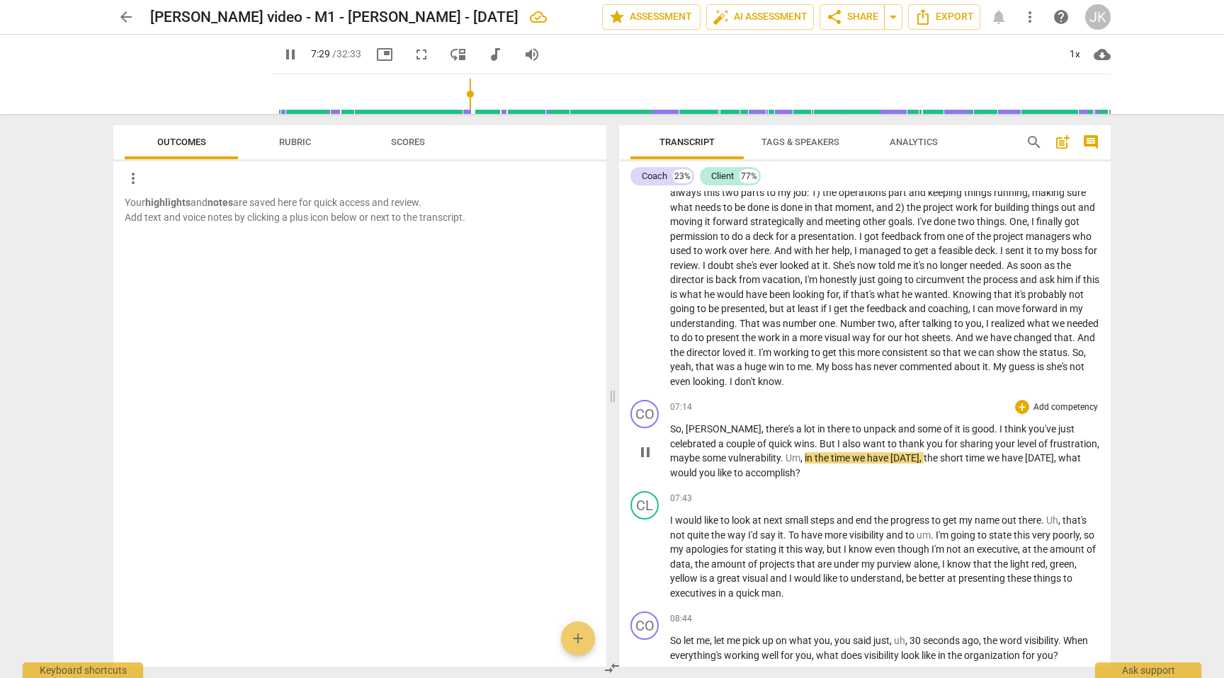
click at [804, 458] on span "in" at bounding box center [809, 458] width 10 height 11
type input "452"
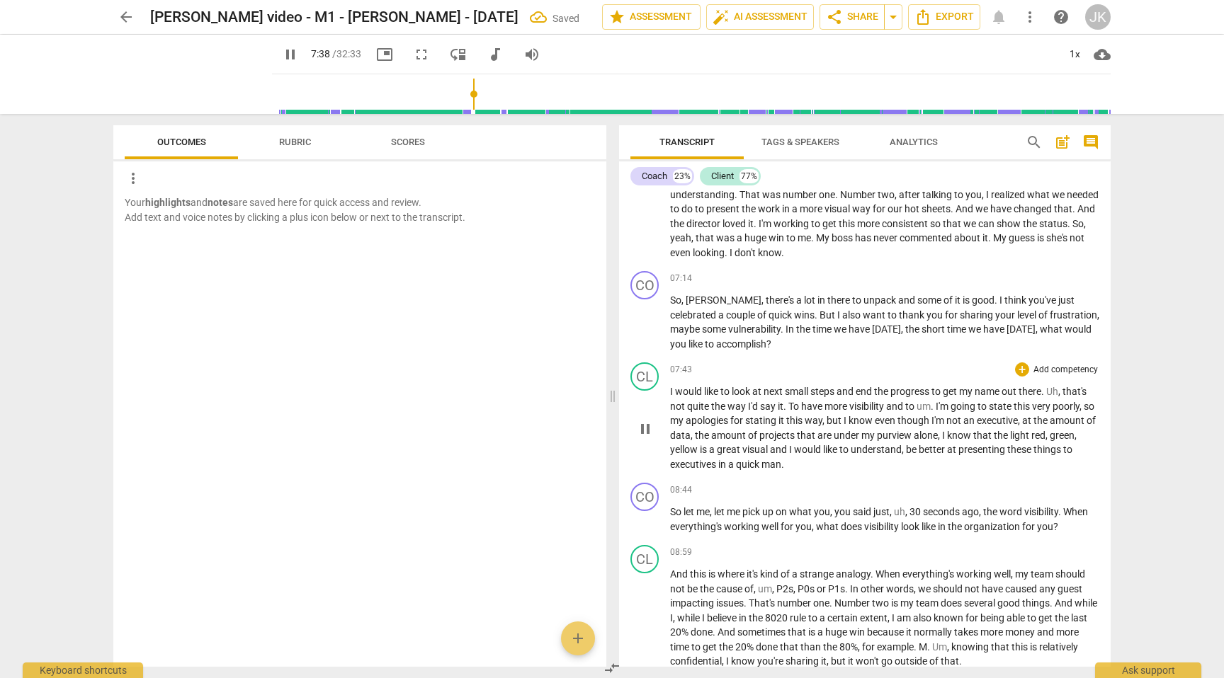
scroll to position [1255, 0]
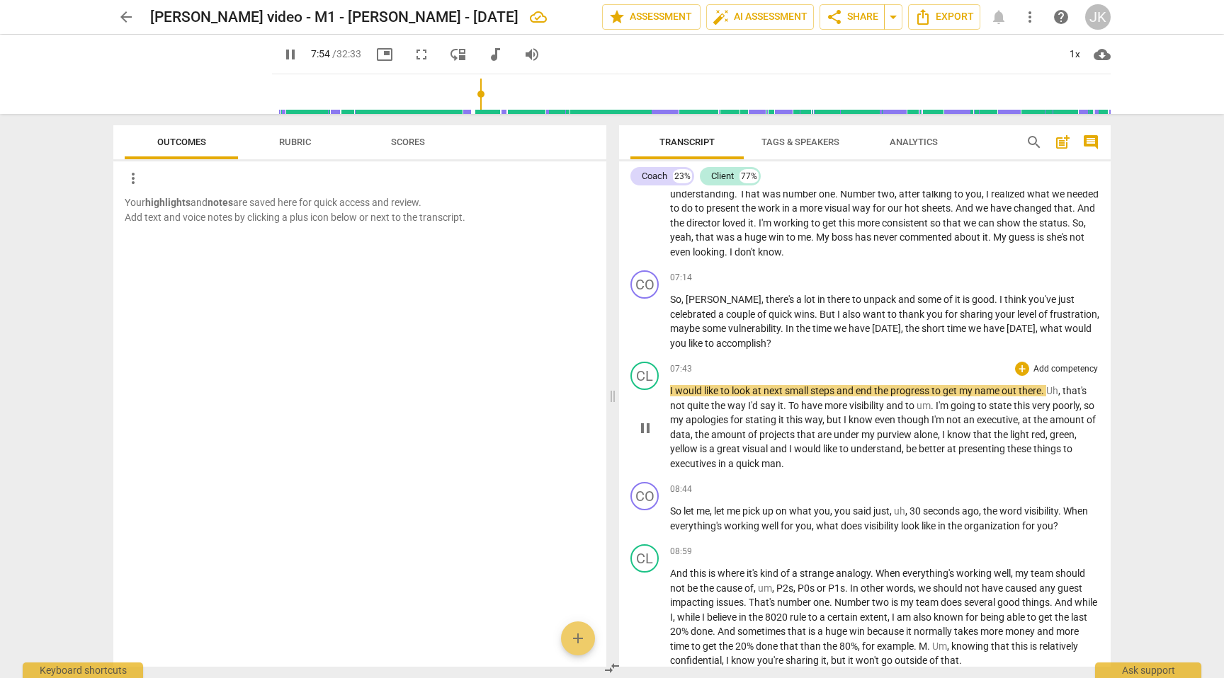
click at [1069, 390] on span "that's" at bounding box center [1074, 390] width 24 height 11
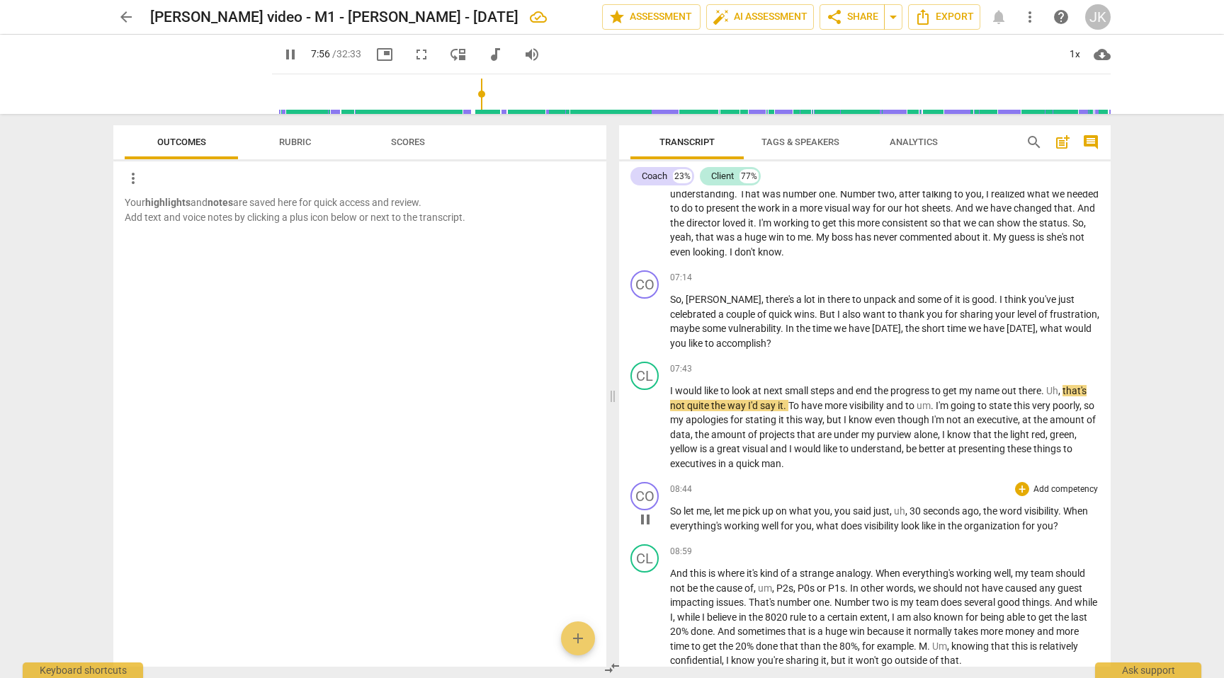
type input "477"
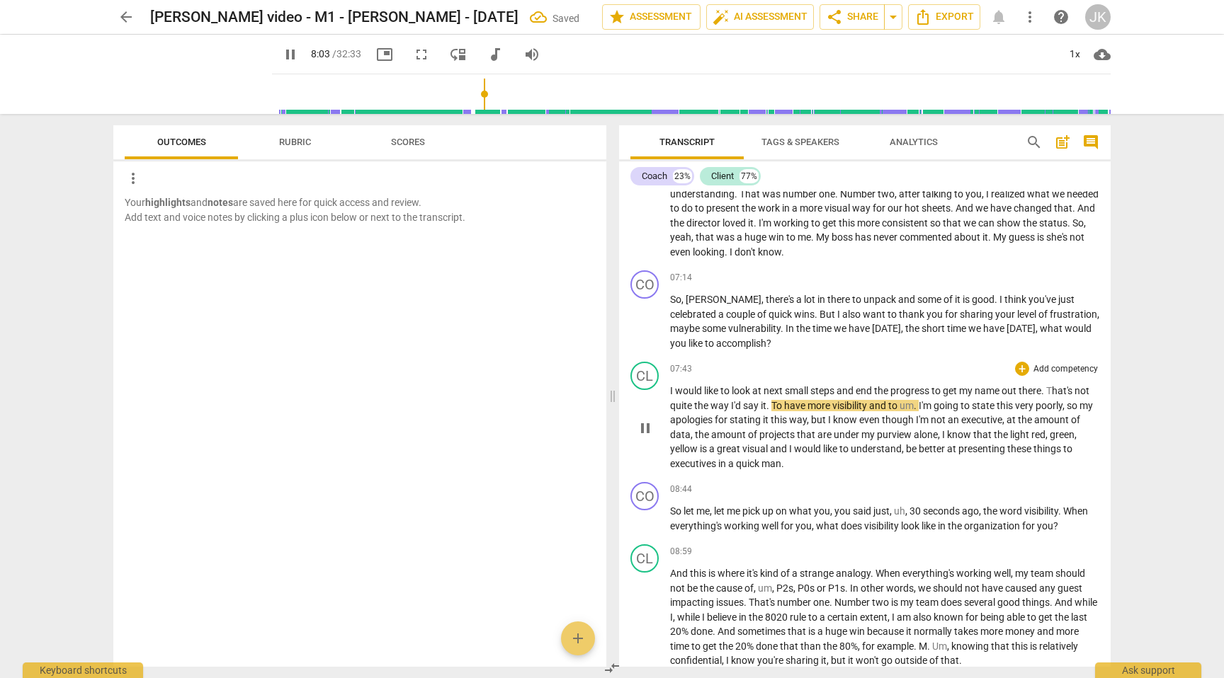
click at [920, 404] on span "I'm" at bounding box center [925, 405] width 15 height 11
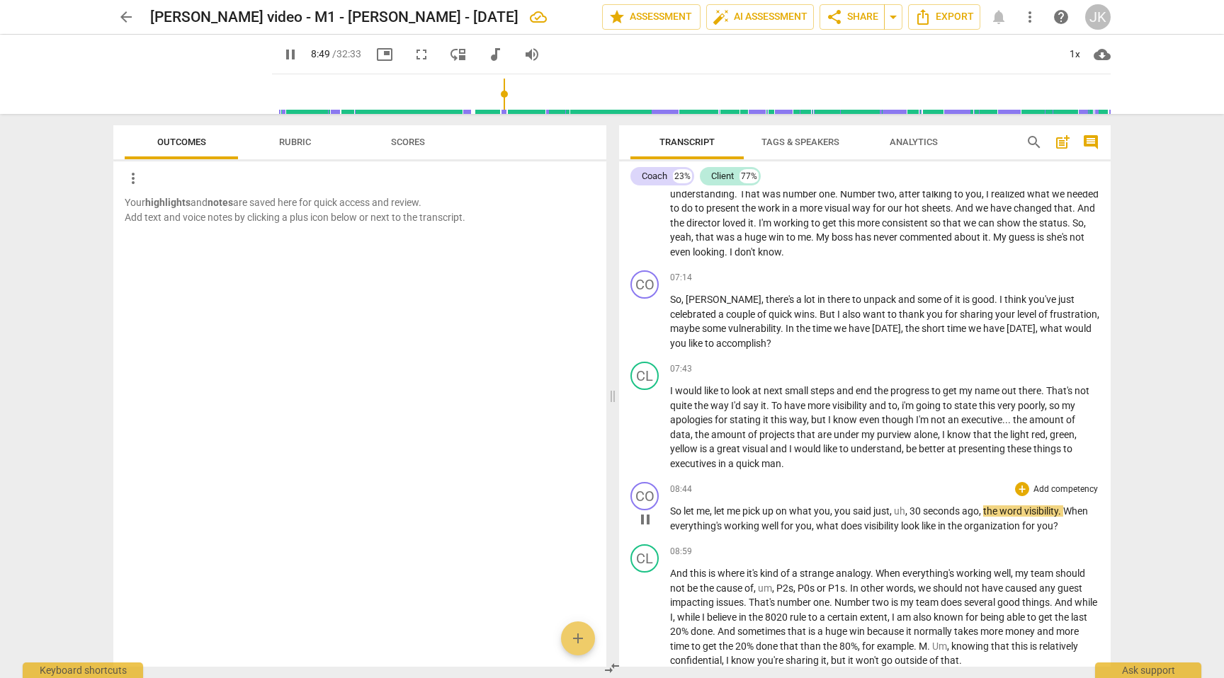
click at [913, 512] on span "30" at bounding box center [915, 511] width 13 height 11
type input "532"
click at [825, 542] on div "CL play_arrow pause 08:59 + Add competency keyboard_arrow_right And this is whe…" at bounding box center [864, 606] width 491 height 135
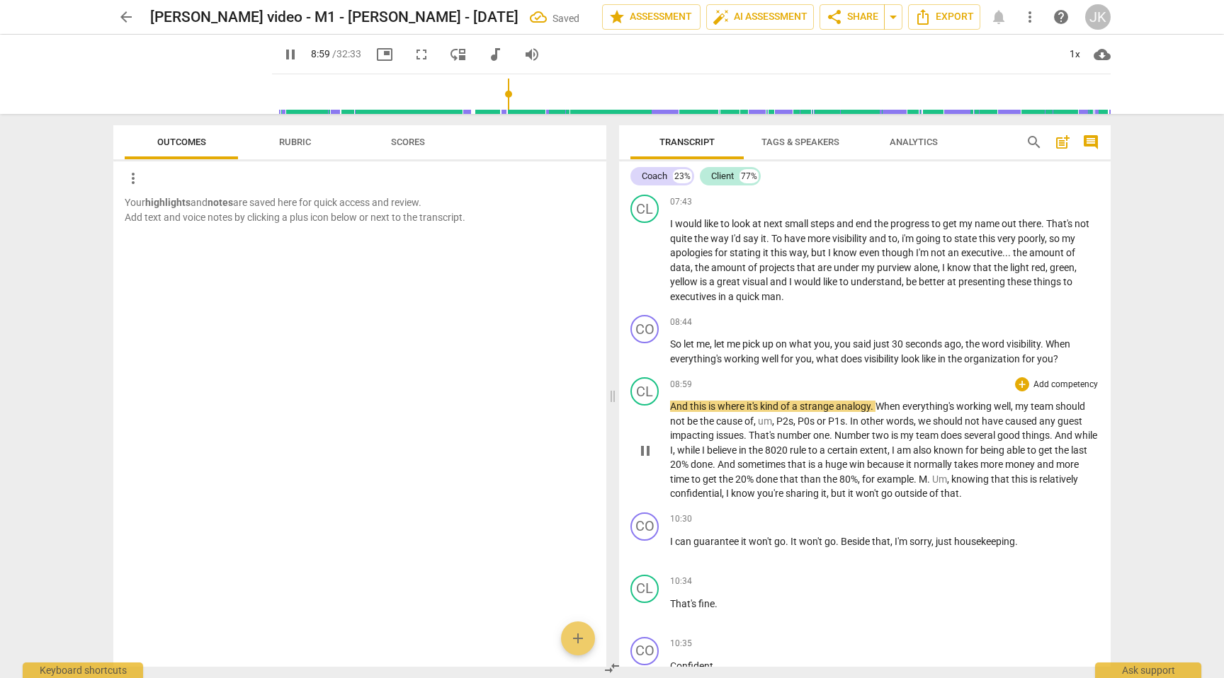
scroll to position [1436, 0]
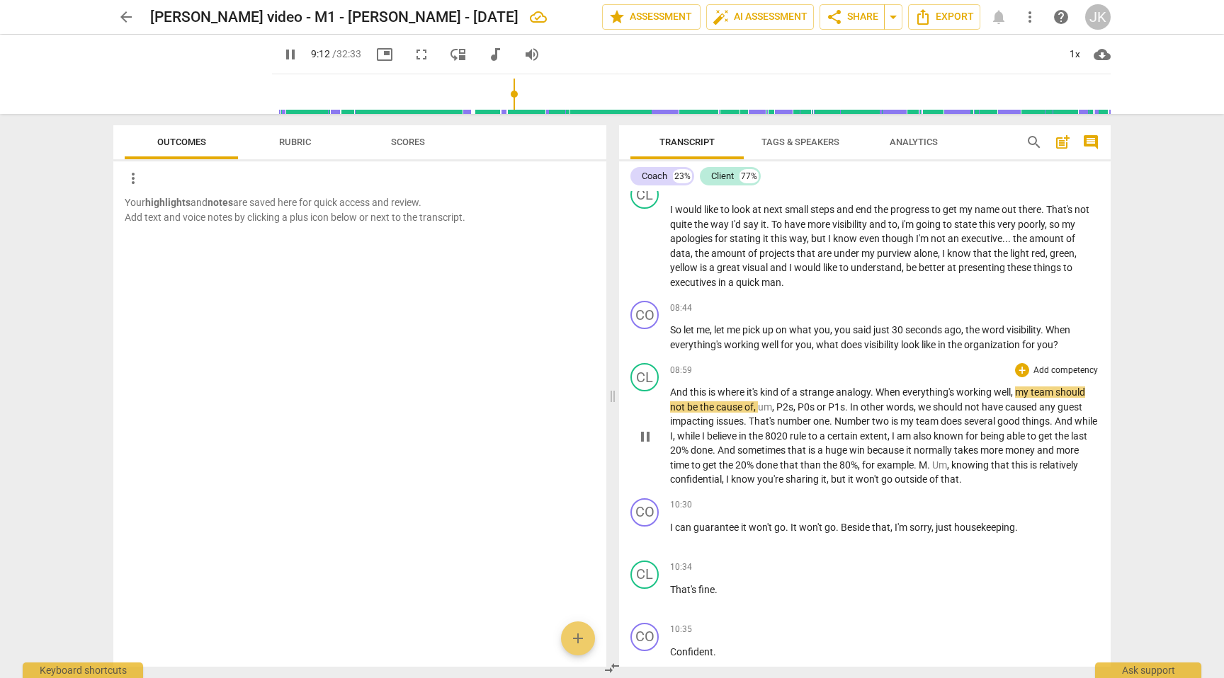
click at [777, 409] on span "P2s" at bounding box center [784, 407] width 17 height 11
type input "553"
click at [984, 465] on span "knowing" at bounding box center [971, 465] width 40 height 11
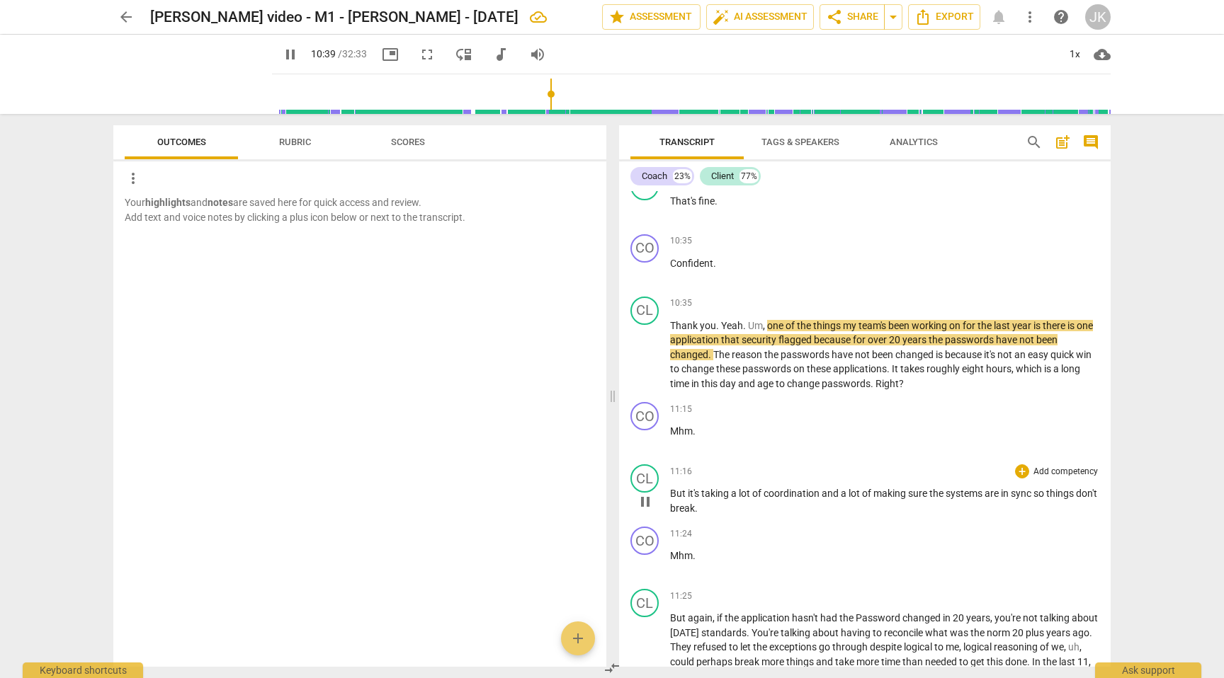
scroll to position [1820, 0]
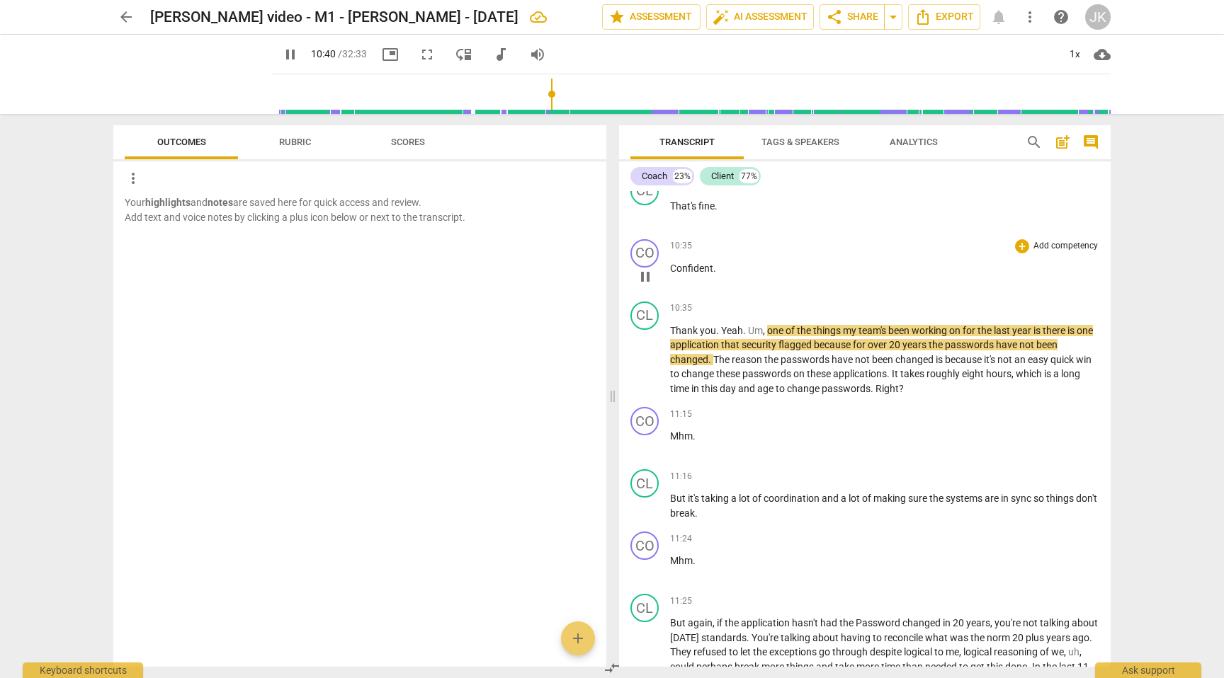
click at [712, 266] on span "Confident" at bounding box center [691, 268] width 43 height 11
type input "642"
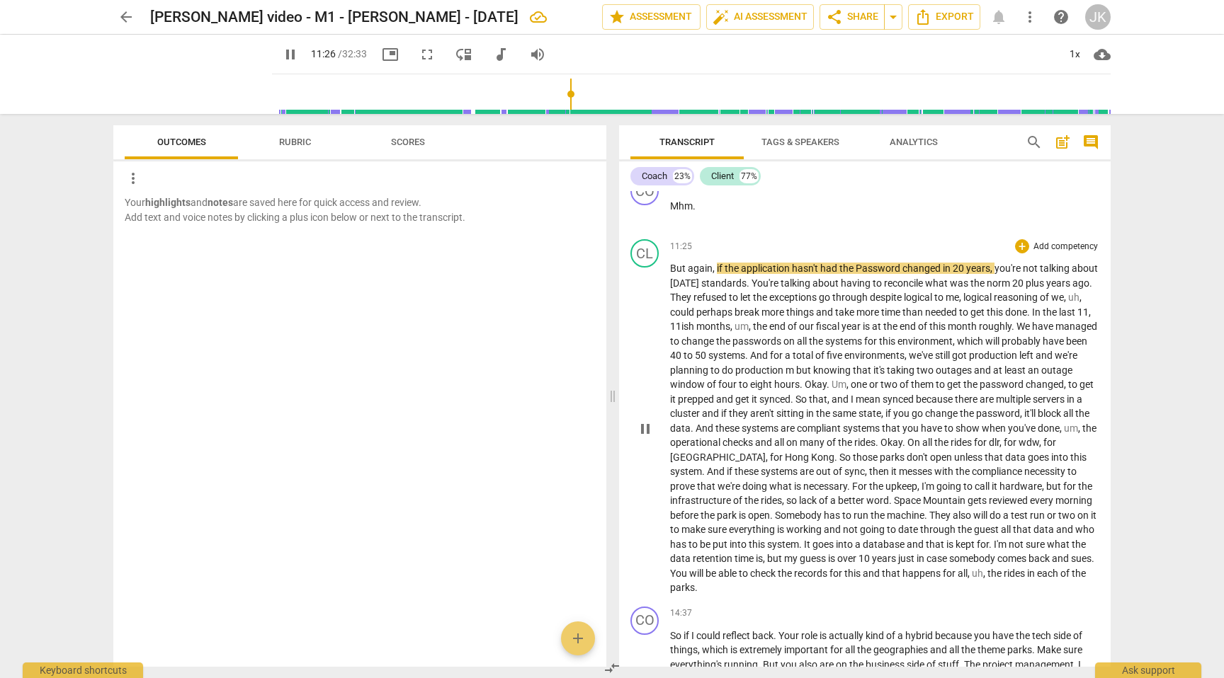
scroll to position [2188, 0]
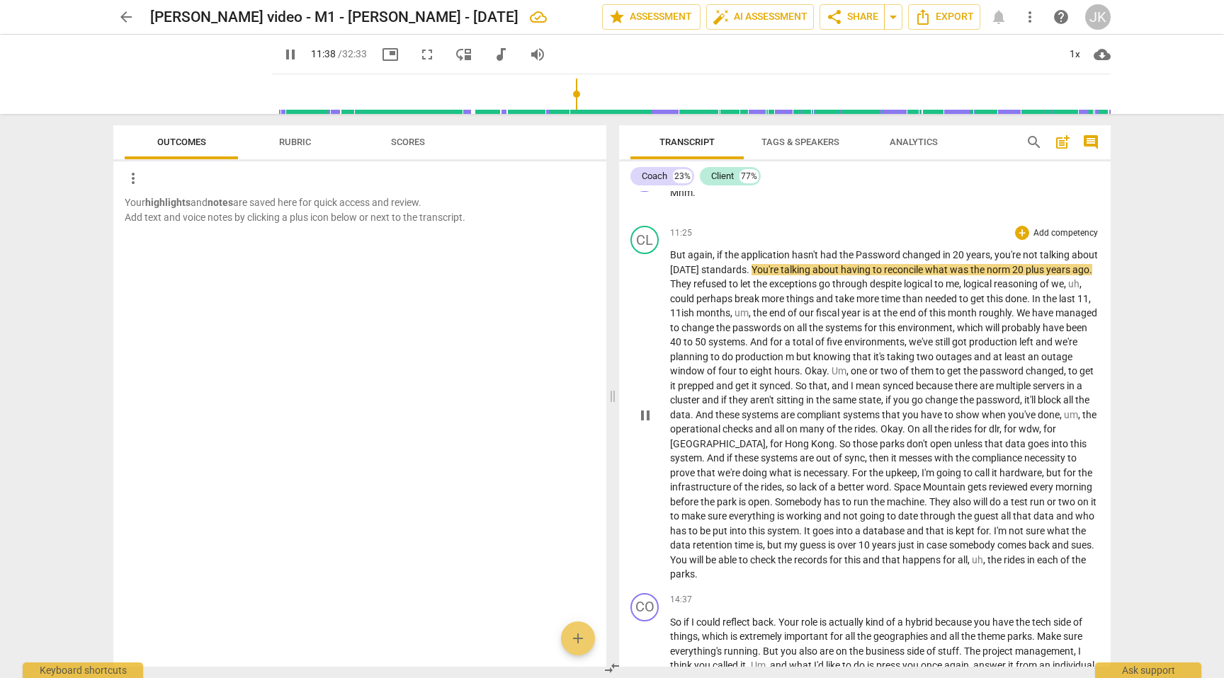
click at [701, 267] on span "[DATE]" at bounding box center [685, 269] width 31 height 11
type input "700"
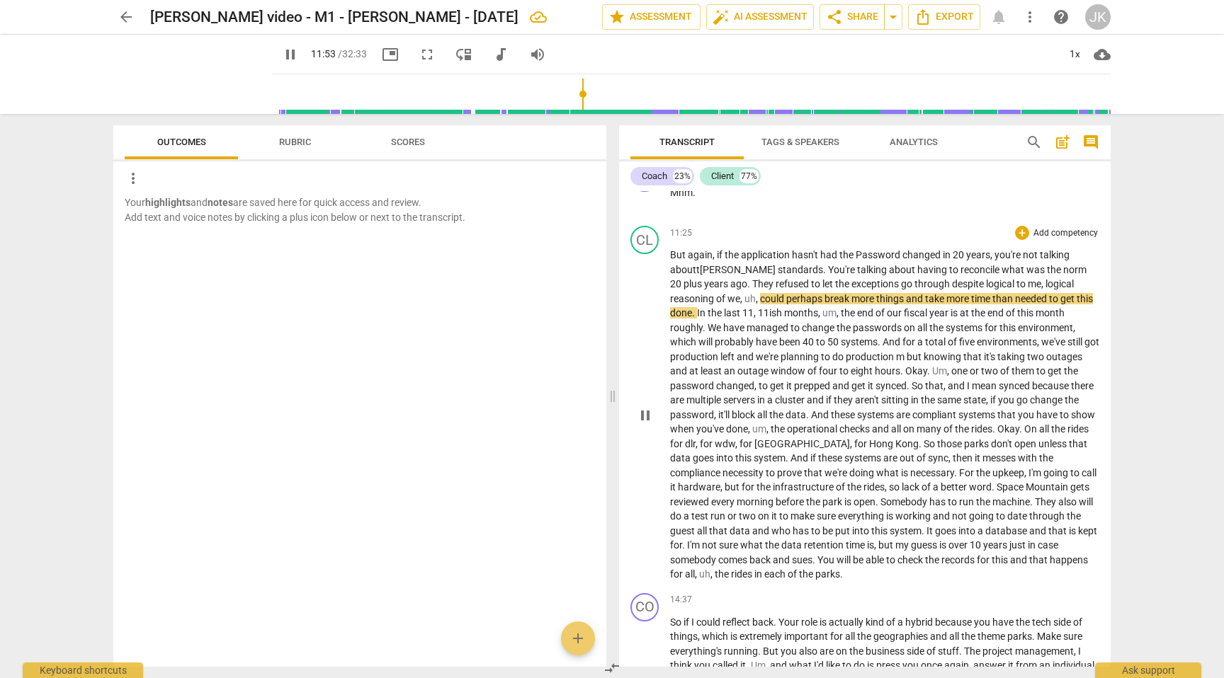
click at [986, 286] on span "logical" at bounding box center [1001, 283] width 30 height 11
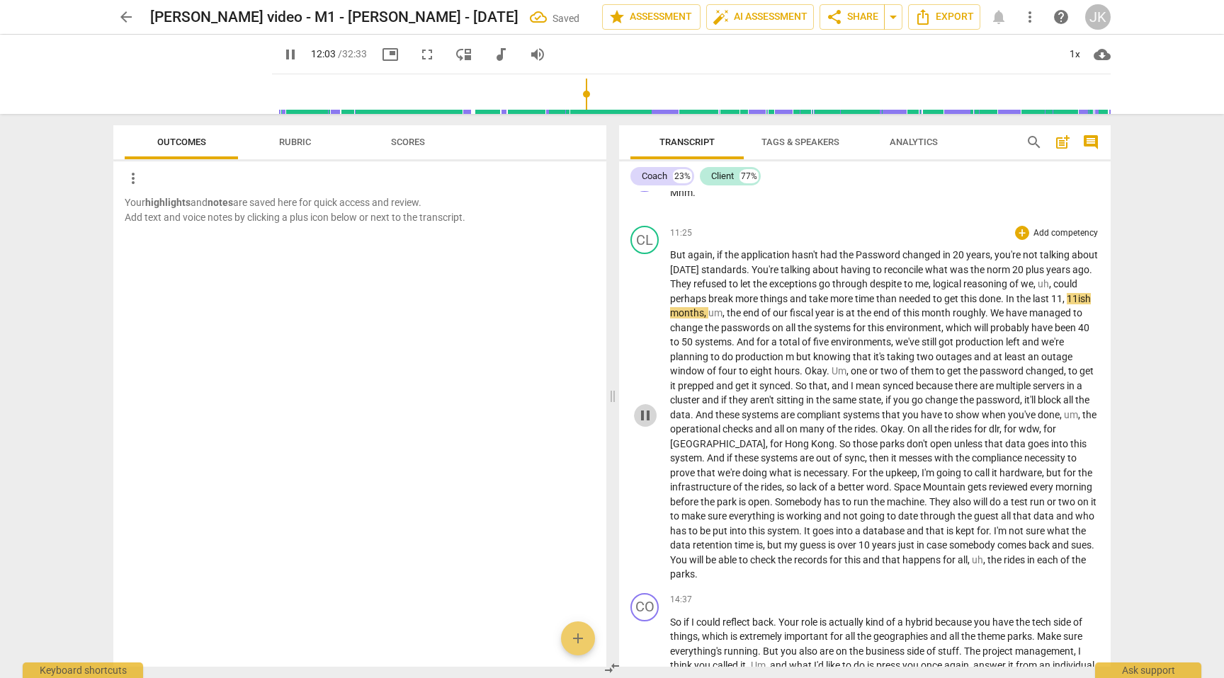
click at [644, 419] on span "pause" at bounding box center [645, 415] width 17 height 17
click at [1046, 275] on span "years" at bounding box center [1059, 269] width 26 height 11
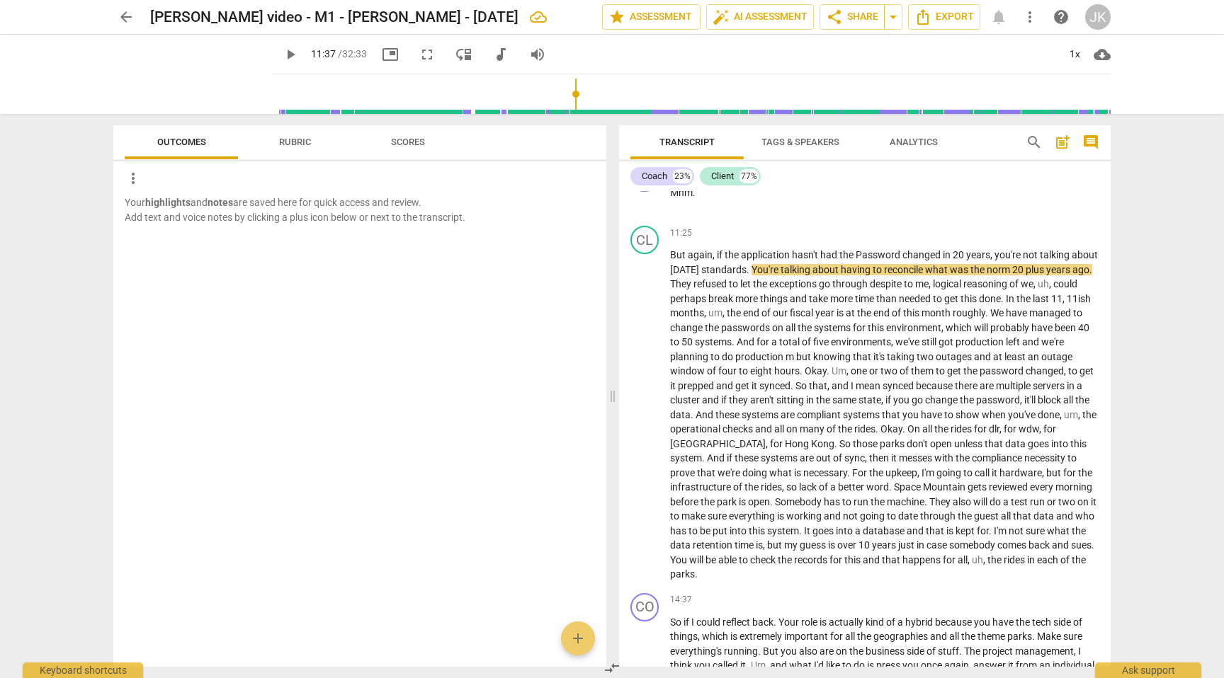
drag, startPoint x: 574, startPoint y: 91, endPoint x: 563, endPoint y: 91, distance: 11.3
click at [563, 91] on input "range" at bounding box center [694, 94] width 833 height 45
click at [642, 417] on span "play_arrow" at bounding box center [645, 415] width 17 height 17
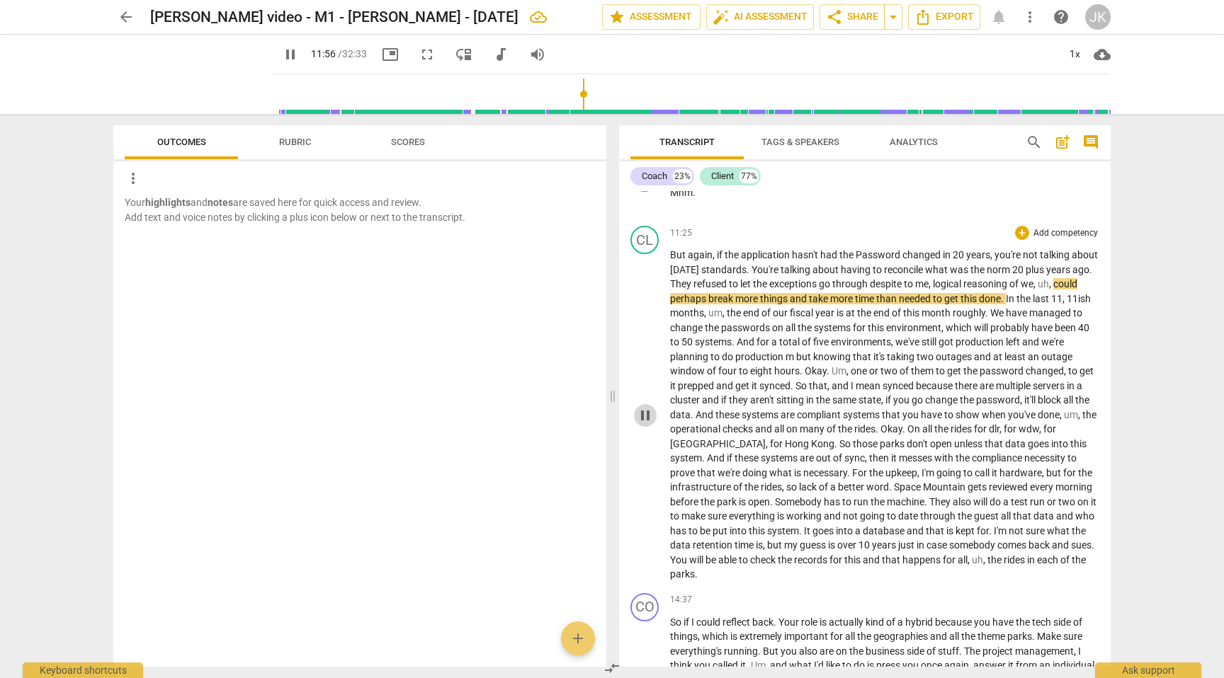
click at [644, 414] on span "pause" at bounding box center [645, 415] width 17 height 17
type input "717"
click at [1053, 290] on span "could" at bounding box center [1065, 283] width 24 height 11
click at [963, 285] on span "logical" at bounding box center [948, 283] width 30 height 11
click at [1004, 285] on span "we" at bounding box center [997, 283] width 13 height 11
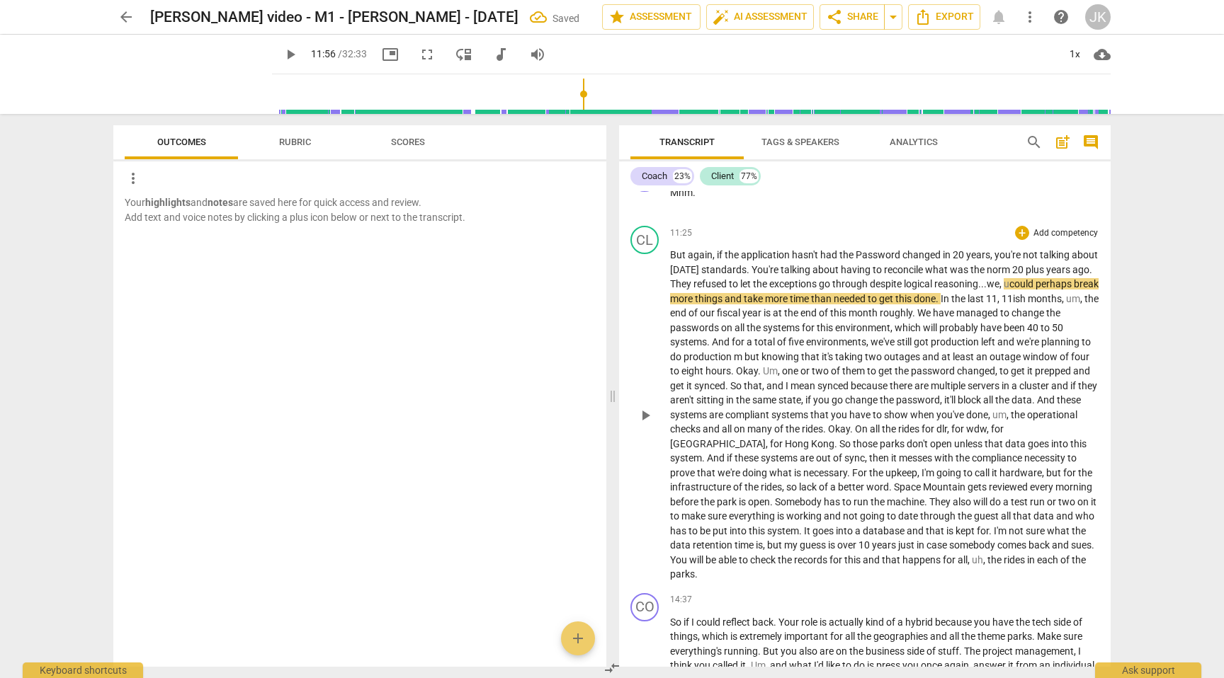
click at [641, 416] on span "play_arrow" at bounding box center [645, 415] width 17 height 17
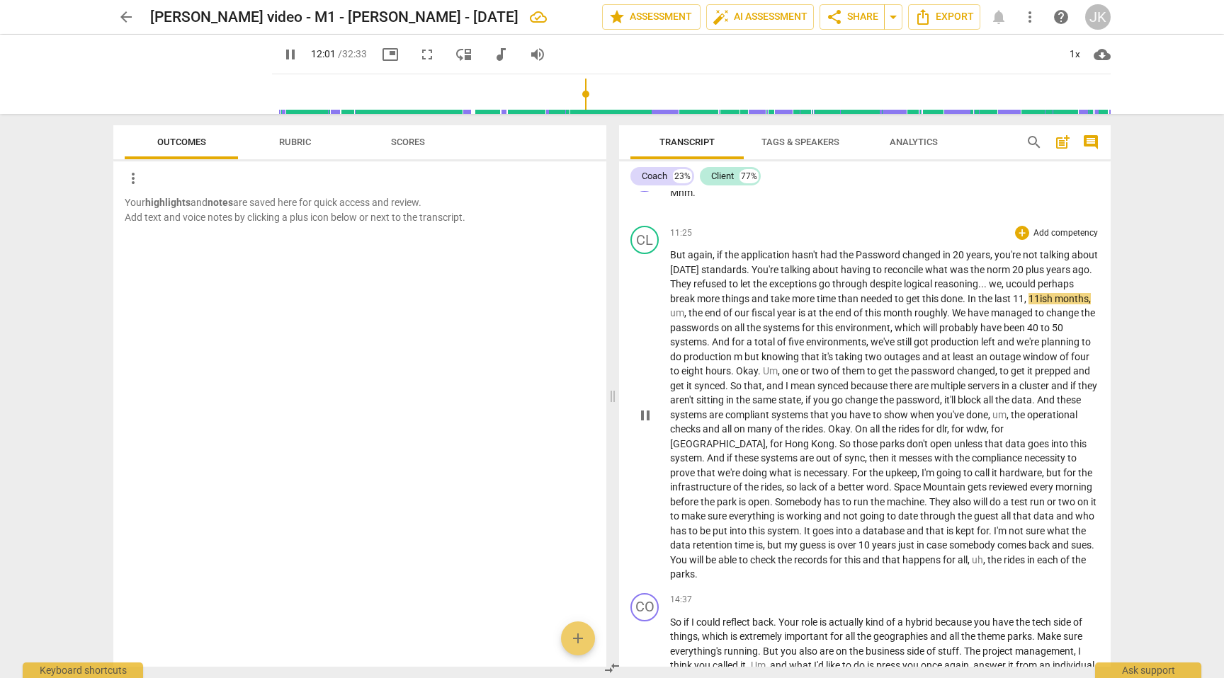
click at [1095, 295] on div "CL play_arrow pause 11:25 + Add competency keyboard_arrow_right But again , if …" at bounding box center [864, 404] width 491 height 368
click at [1028, 299] on span "," at bounding box center [1026, 298] width 4 height 11
type input "724"
click at [686, 317] on span "the" at bounding box center [678, 312] width 16 height 11
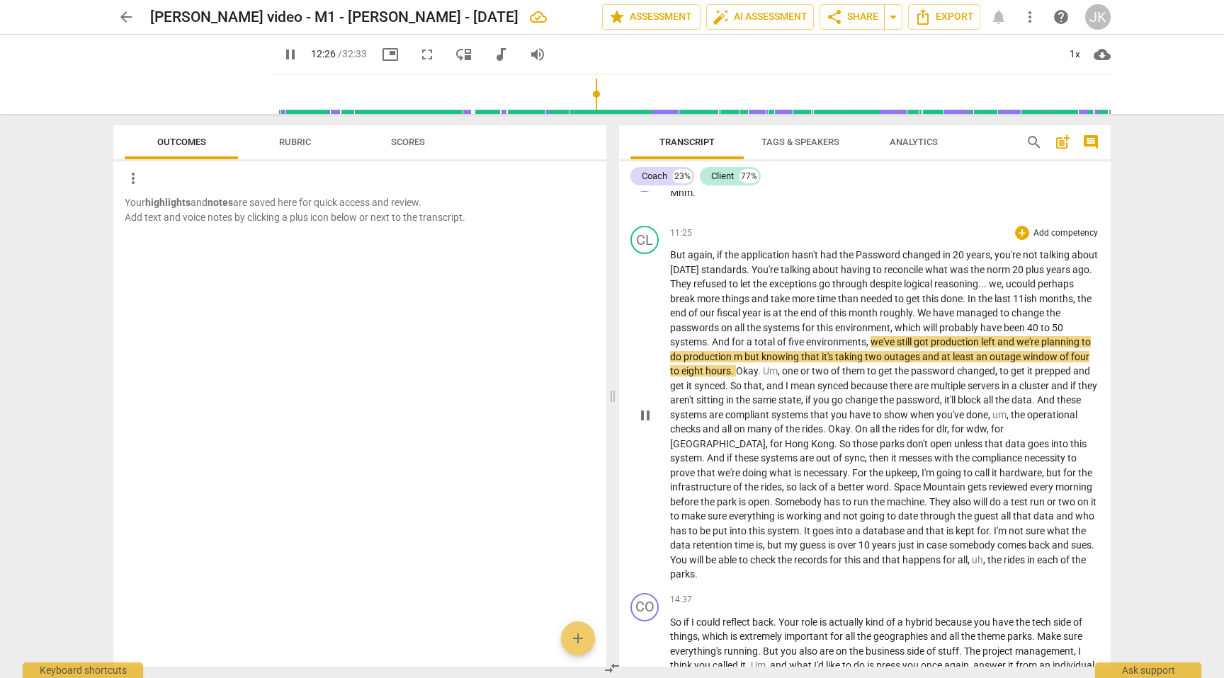
click at [642, 421] on span "pause" at bounding box center [645, 415] width 17 height 17
type input "747"
click at [732, 340] on span "And" at bounding box center [722, 341] width 20 height 11
click at [865, 343] on span "," at bounding box center [862, 341] width 4 height 11
click at [748, 355] on span "but" at bounding box center [739, 356] width 17 height 11
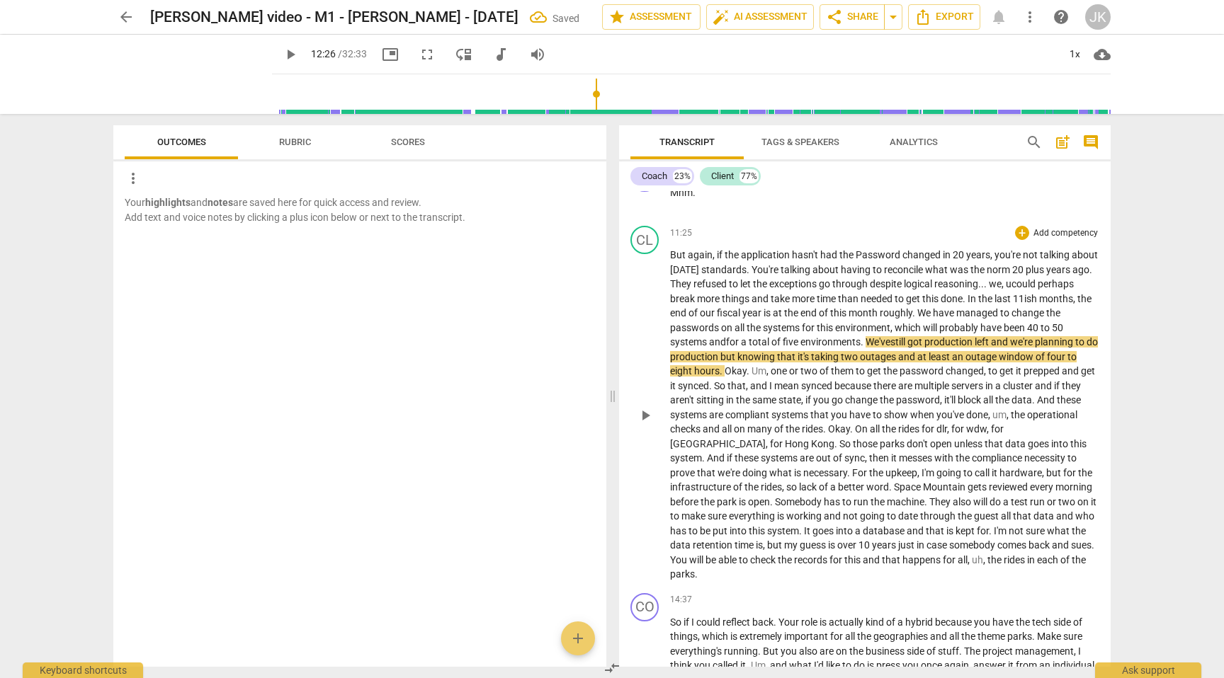
click at [644, 414] on span "play_arrow" at bounding box center [645, 415] width 17 height 17
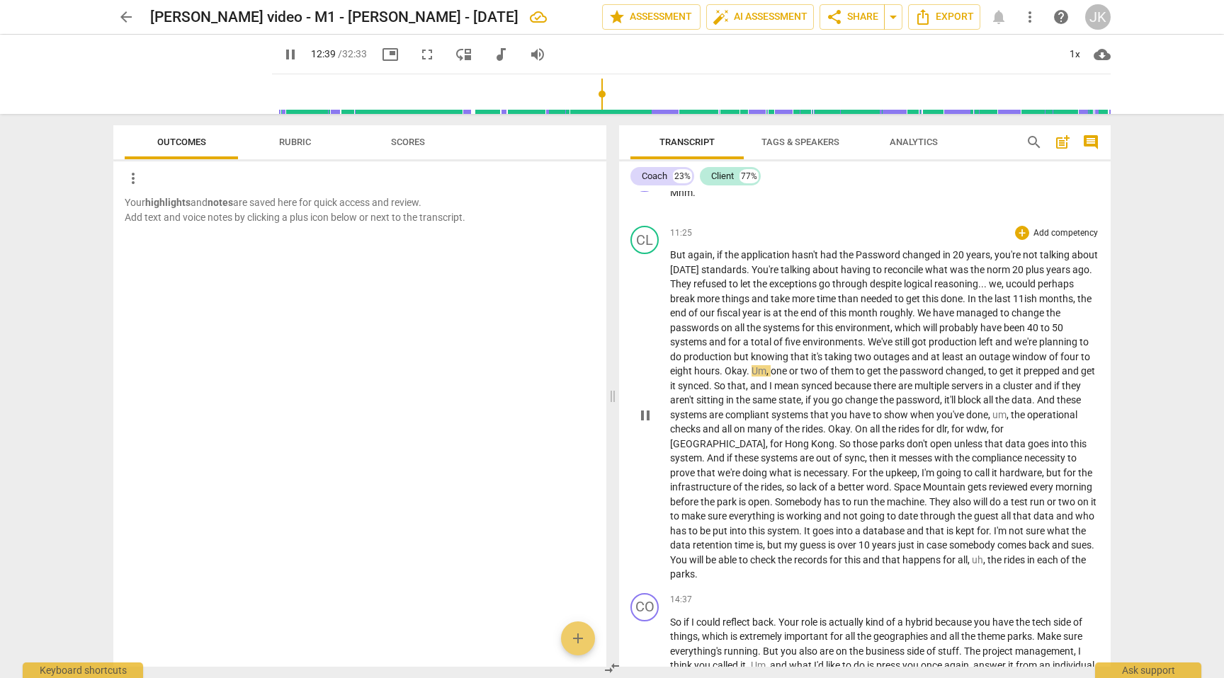
click at [789, 373] on span "one" at bounding box center [779, 370] width 18 height 11
type input "760"
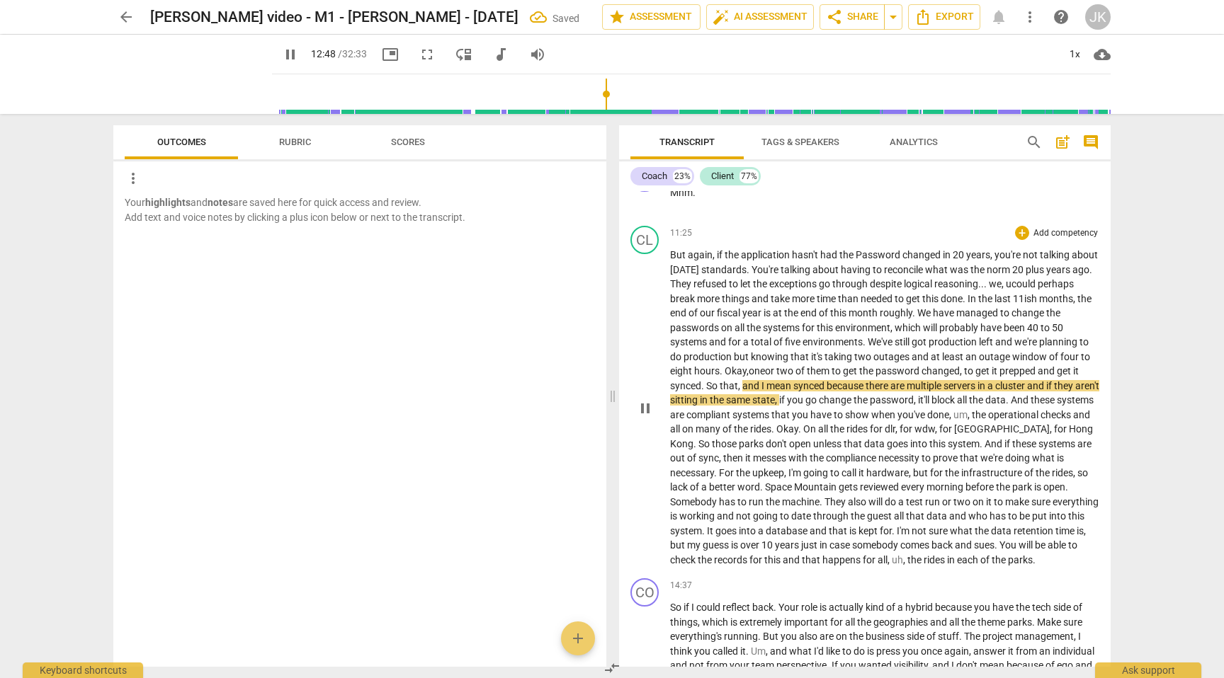
click at [720, 385] on span "So" at bounding box center [712, 385] width 13 height 11
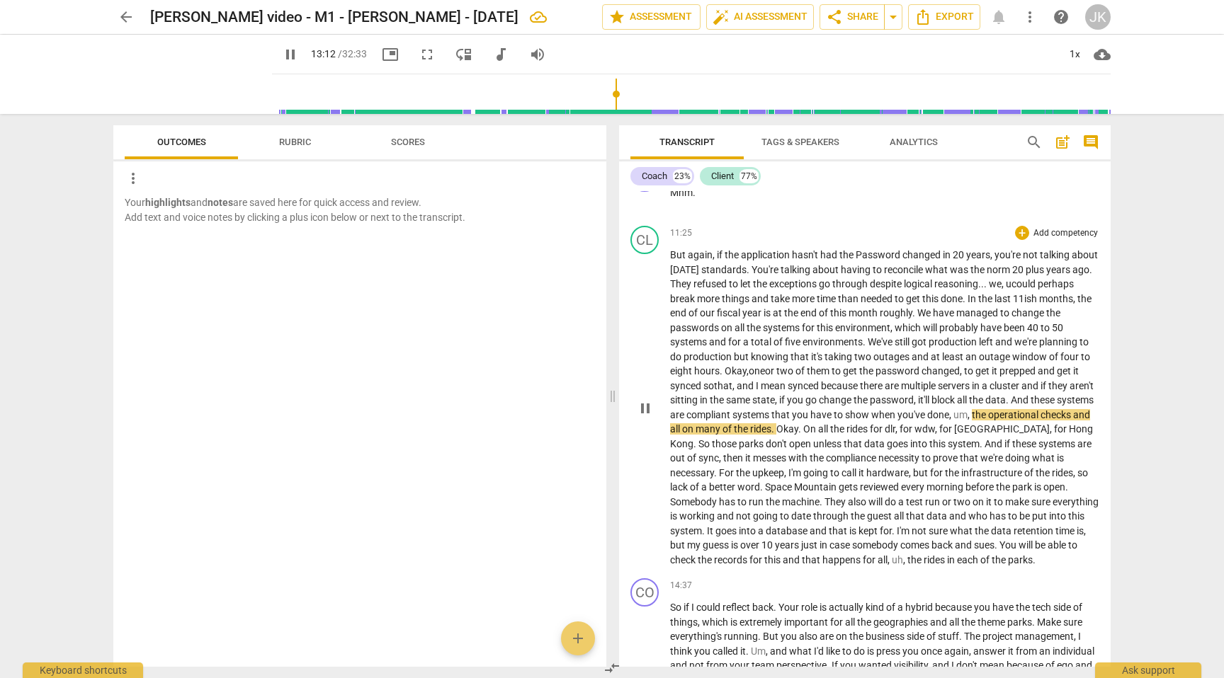
click at [1083, 418] on p "But again , if the application hasn't had the Password changed [DATE] , you're …" at bounding box center [884, 407] width 429 height 319
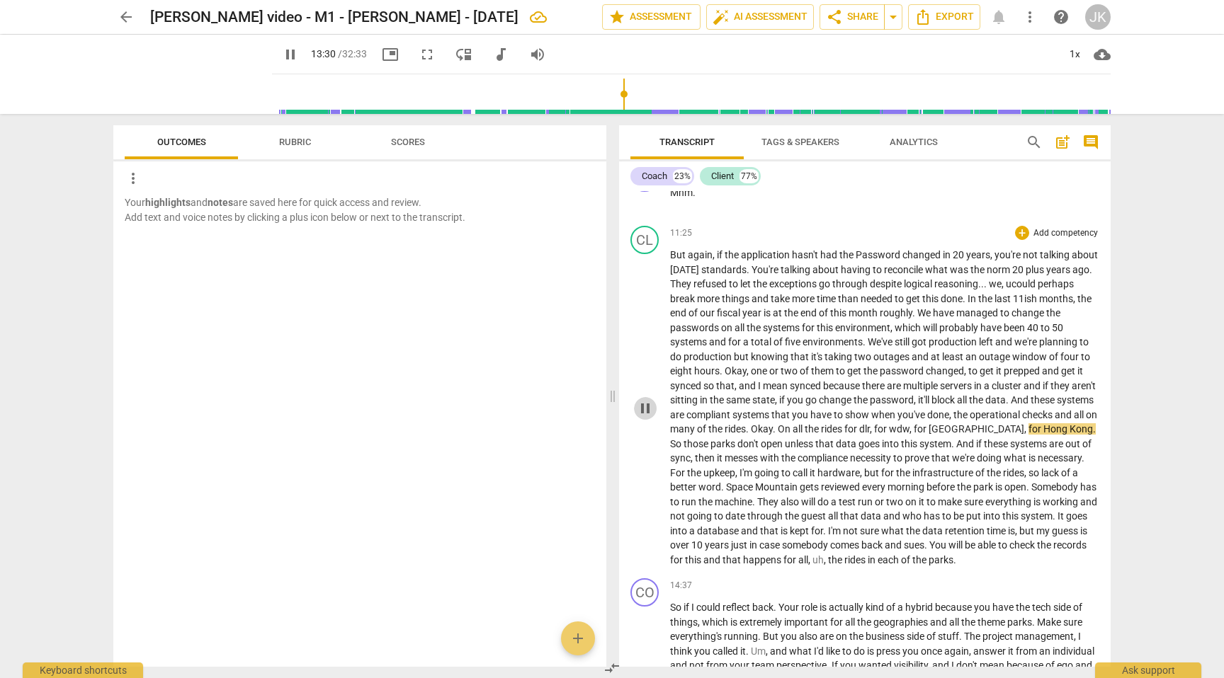
click at [647, 409] on span "pause" at bounding box center [645, 408] width 17 height 17
type input "811"
click at [874, 429] on span "," at bounding box center [872, 428] width 4 height 11
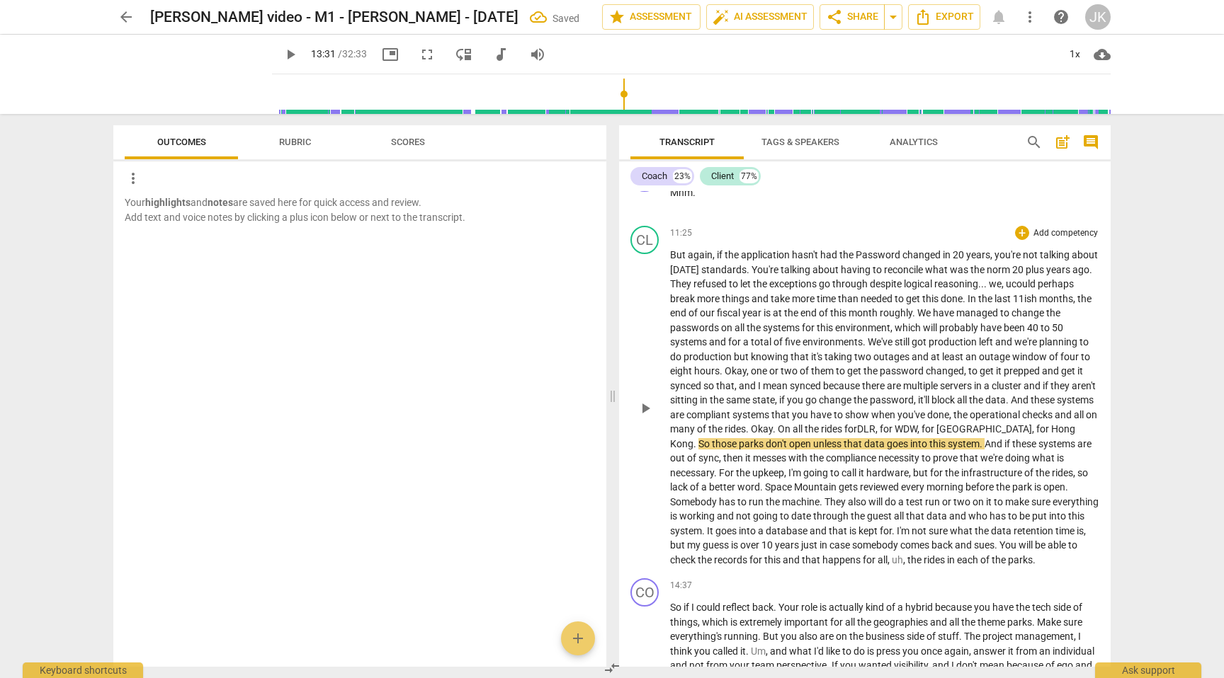
click at [648, 416] on span "play_arrow" at bounding box center [645, 408] width 17 height 17
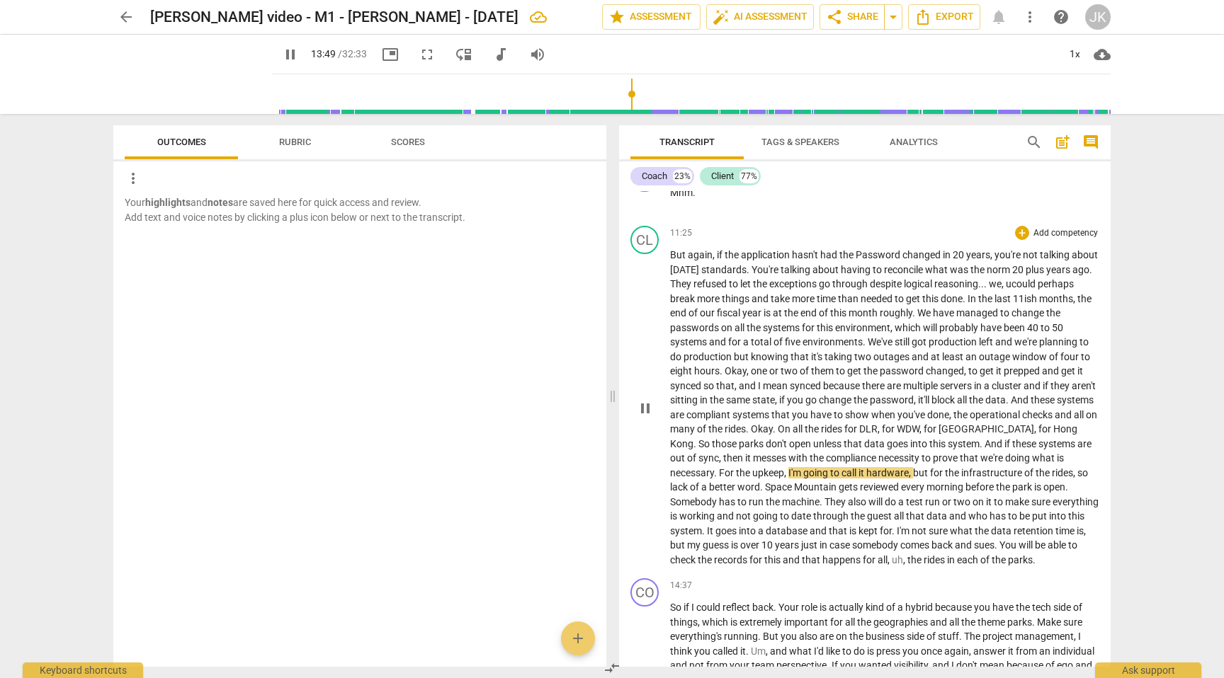
click at [643, 410] on span "pause" at bounding box center [645, 408] width 17 height 17
type input "830"
click at [736, 473] on span "For" at bounding box center [727, 472] width 17 height 11
click at [640, 413] on span "play_arrow" at bounding box center [645, 408] width 17 height 17
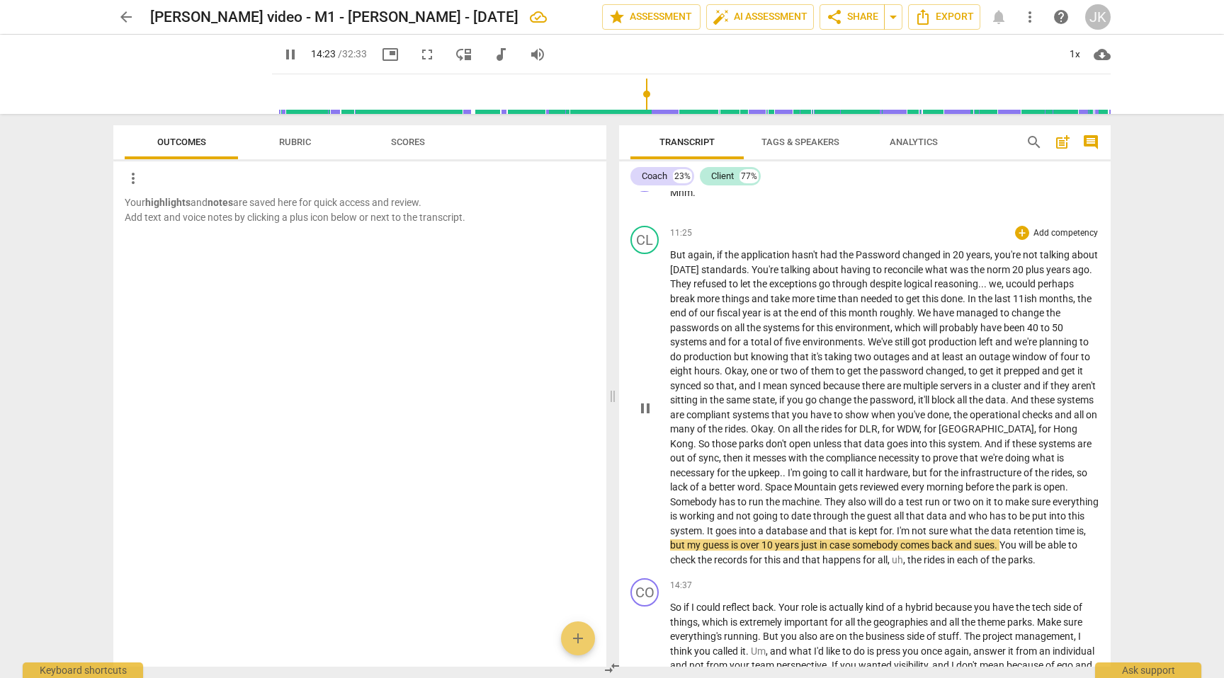
click at [643, 417] on span "pause" at bounding box center [645, 408] width 17 height 17
type input "864"
click at [897, 530] on span "." at bounding box center [894, 530] width 5 height 11
click at [1085, 537] on span "," at bounding box center [1086, 530] width 2 height 11
click at [642, 417] on span "play_arrow" at bounding box center [645, 408] width 17 height 17
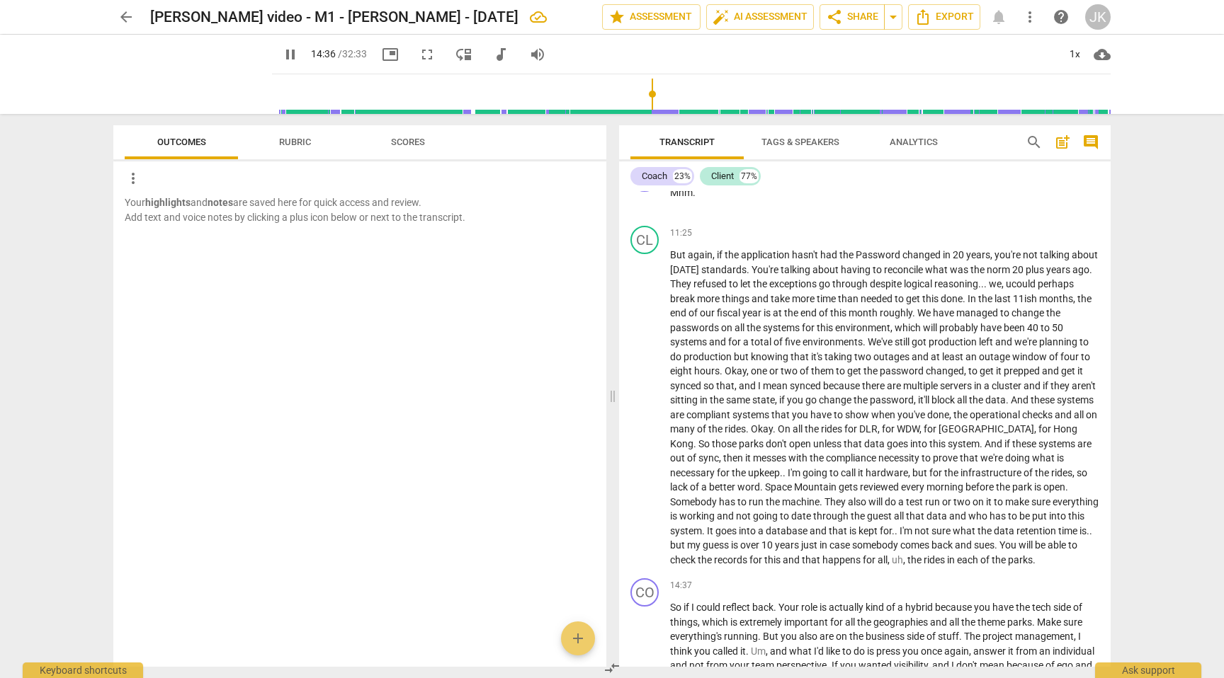
click at [923, 559] on span "the" at bounding box center [915, 559] width 16 height 11
type input "878"
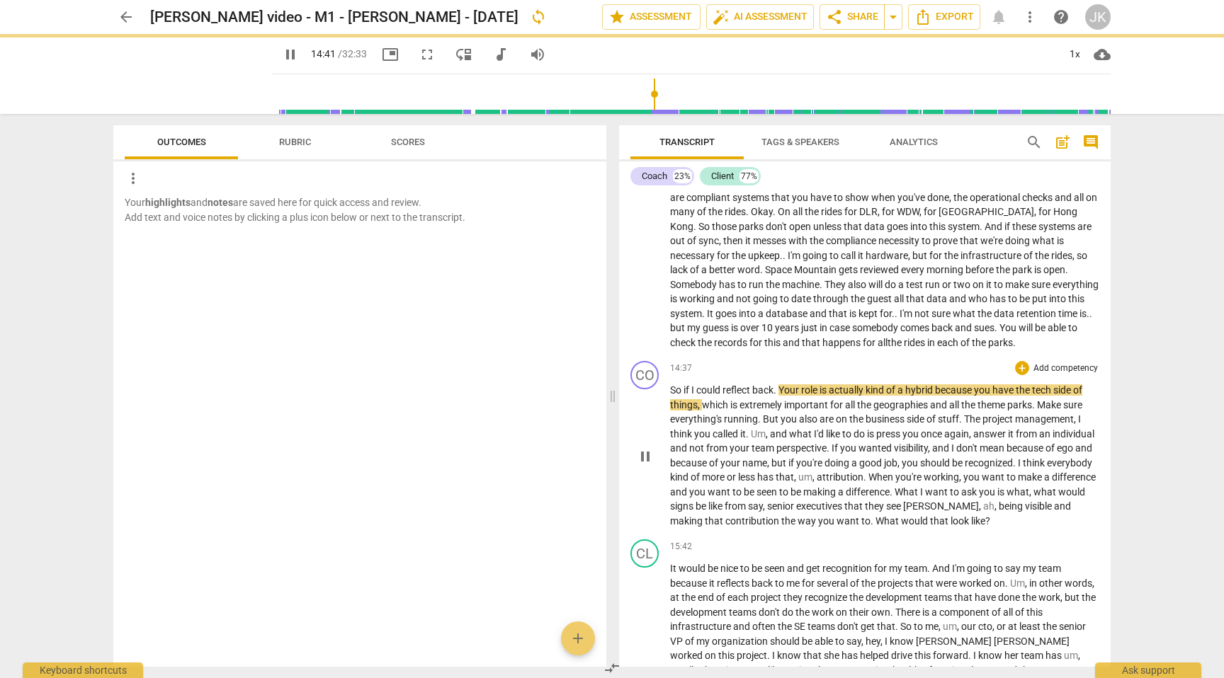
scroll to position [2406, 0]
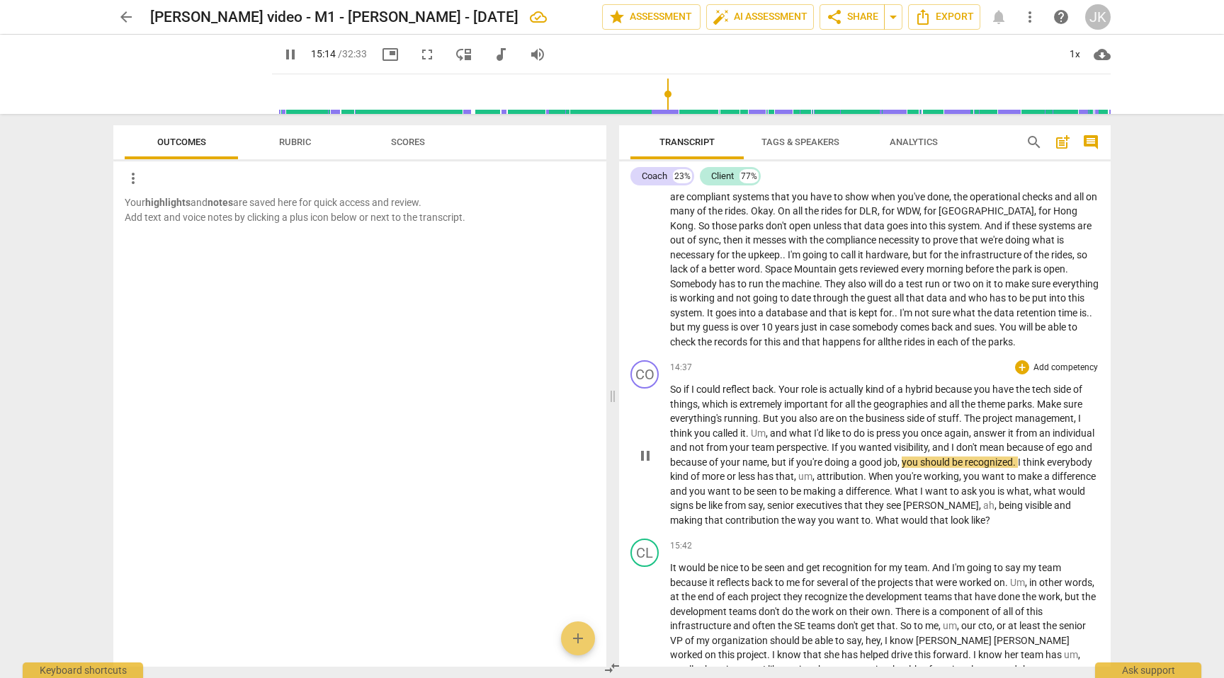
click at [644, 465] on span "pause" at bounding box center [645, 456] width 17 height 17
type input "915"
click at [709, 468] on span "because" at bounding box center [689, 462] width 39 height 11
click at [864, 482] on span "," at bounding box center [862, 476] width 4 height 11
click at [1052, 511] on span "being" at bounding box center [1064, 505] width 24 height 11
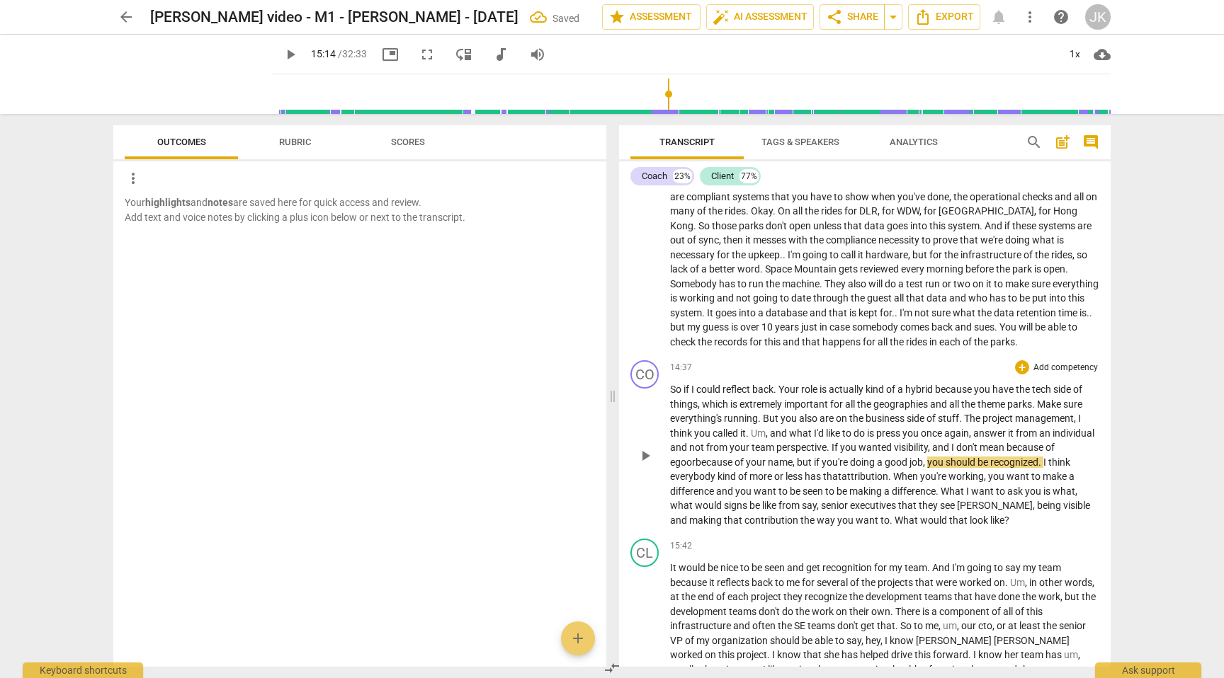
click at [1020, 528] on p "So if I could reflect back . Your role is actually kind of a hybrid because you…" at bounding box center [884, 454] width 429 height 145
click at [698, 603] on span "the" at bounding box center [689, 596] width 16 height 11
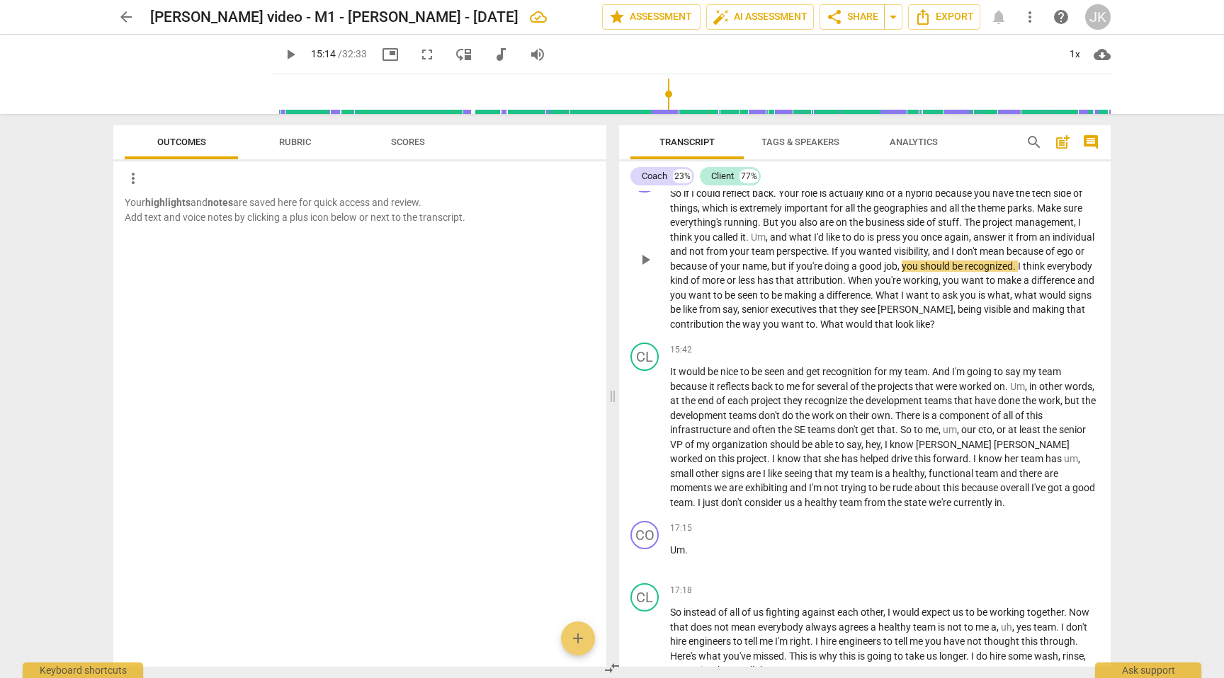
scroll to position [2612, 0]
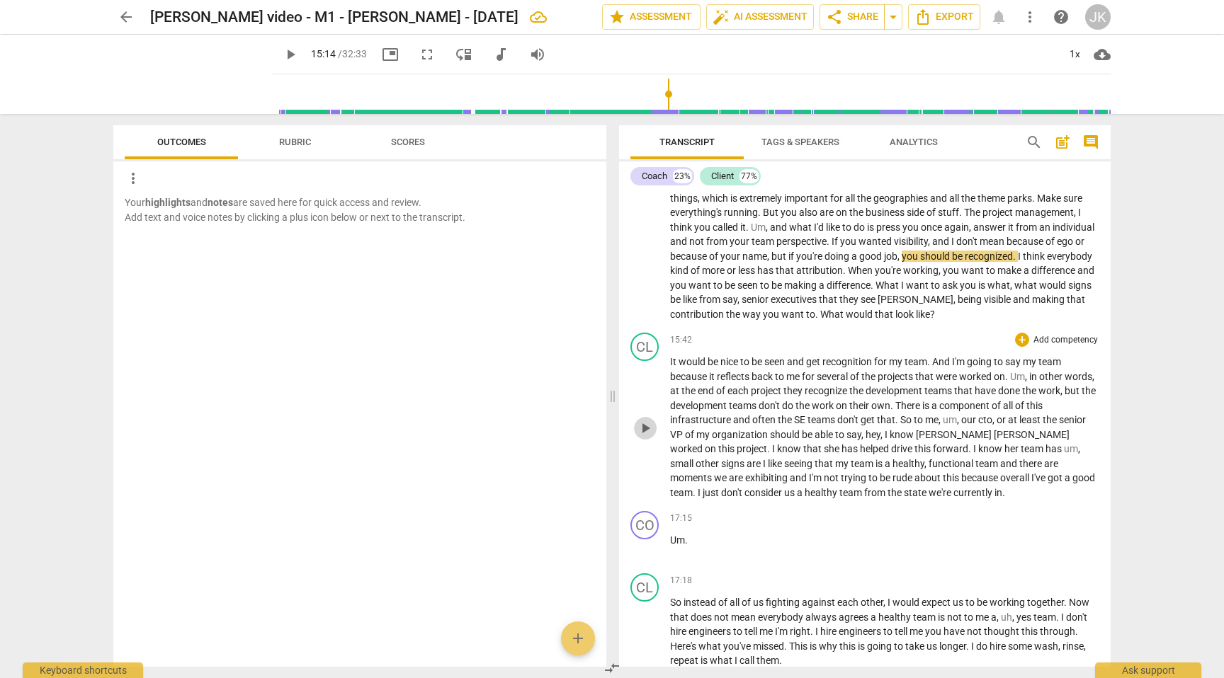
click at [649, 437] on span "play_arrow" at bounding box center [645, 428] width 17 height 17
click at [1036, 382] on span "in" at bounding box center [1034, 376] width 10 height 11
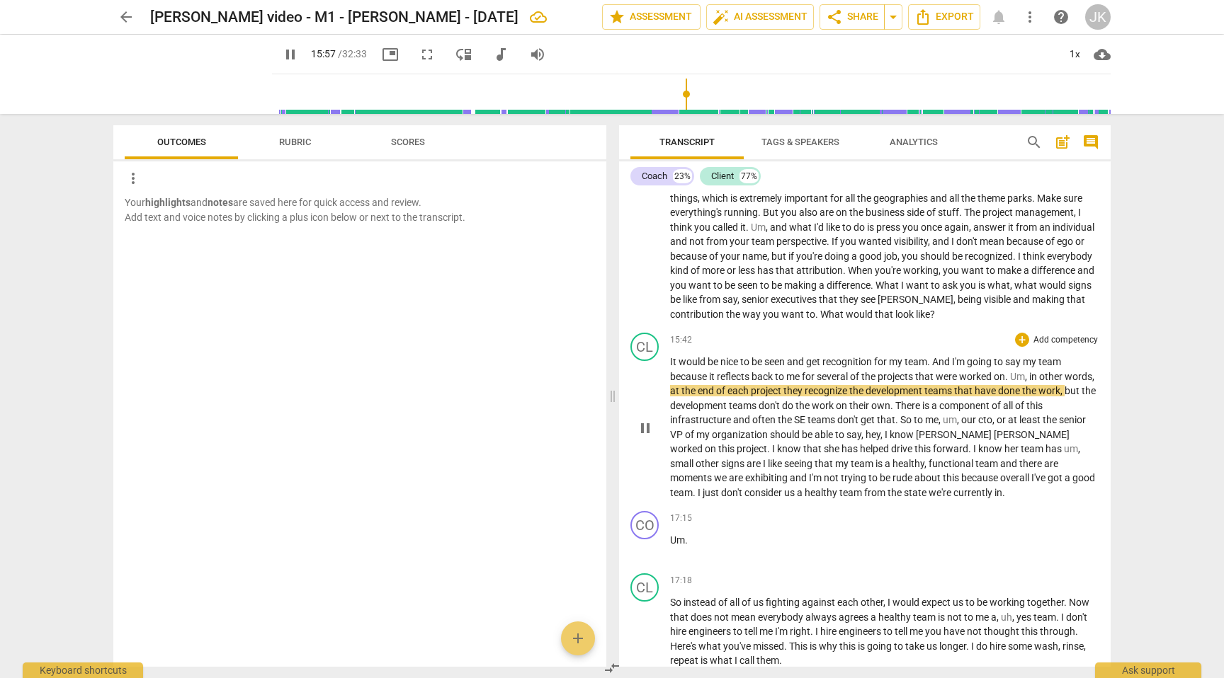
type input "957"
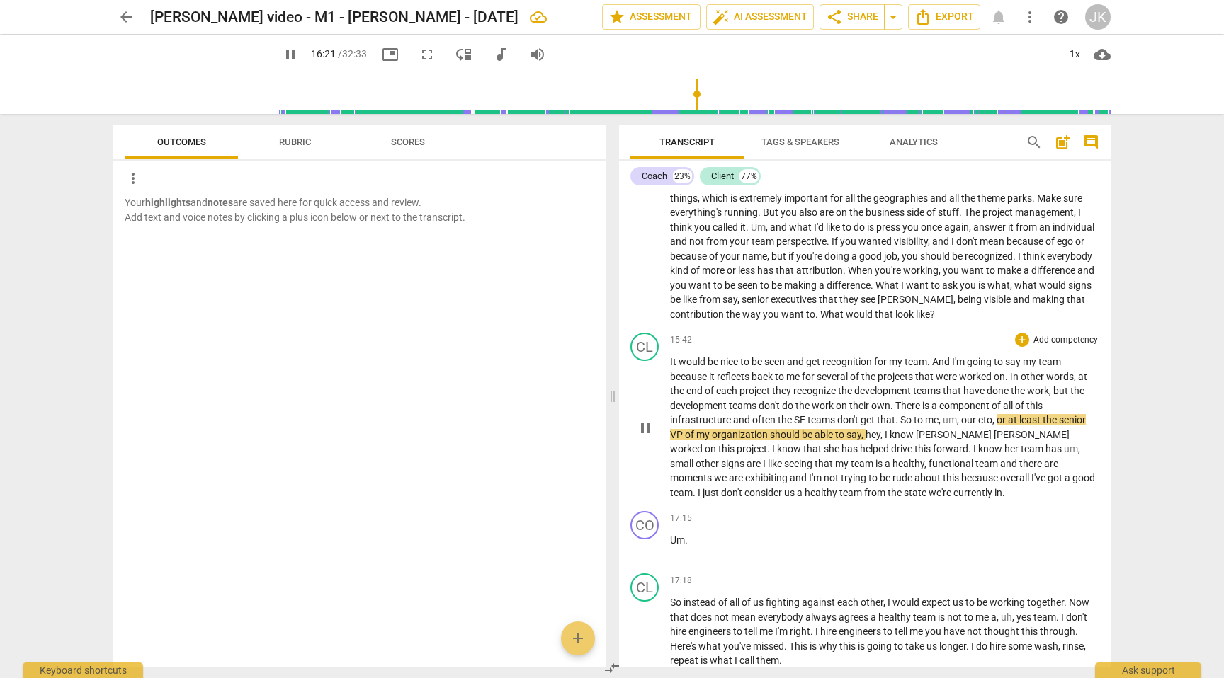
click at [963, 426] on span "our" at bounding box center [969, 419] width 17 height 11
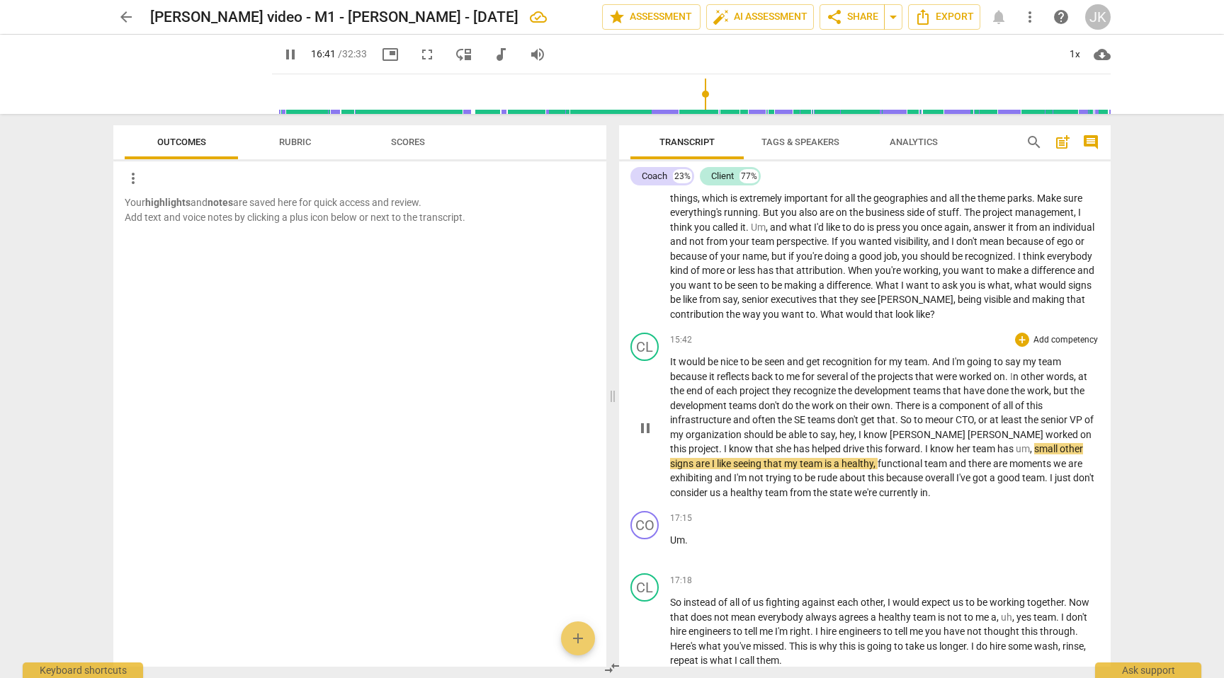
click at [1030, 455] on span "," at bounding box center [1032, 448] width 4 height 11
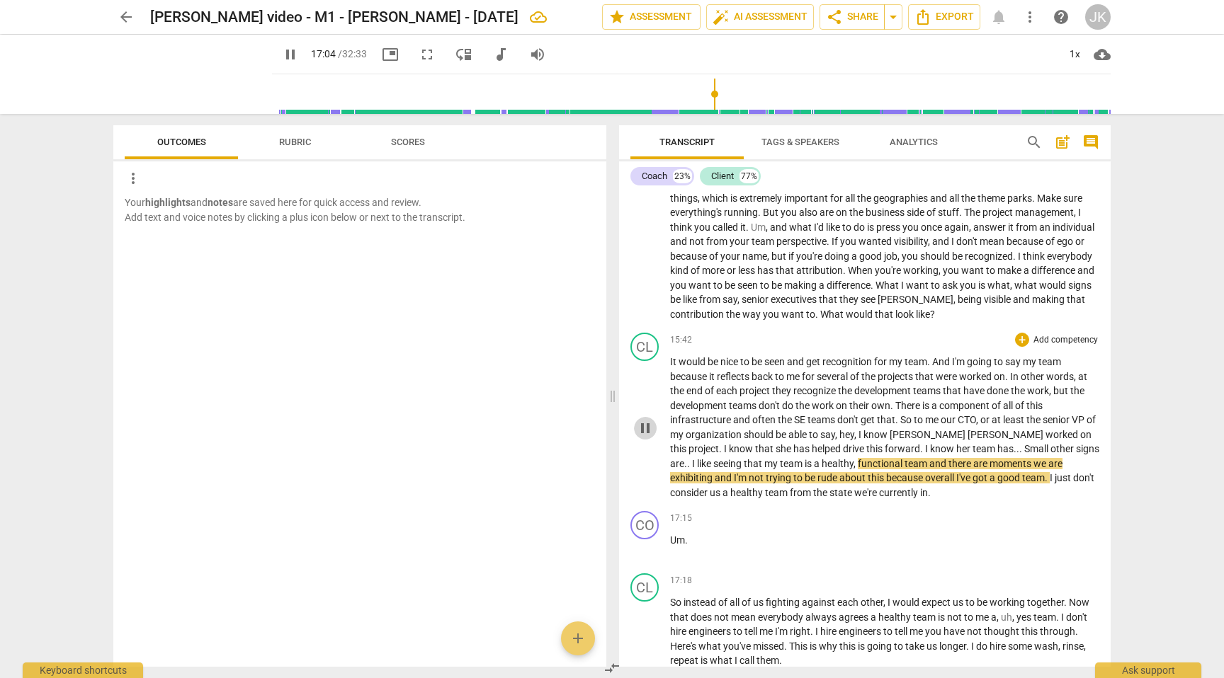
click at [647, 436] on span "pause" at bounding box center [645, 428] width 17 height 17
type input "1024"
